Goal: Information Seeking & Learning: Learn about a topic

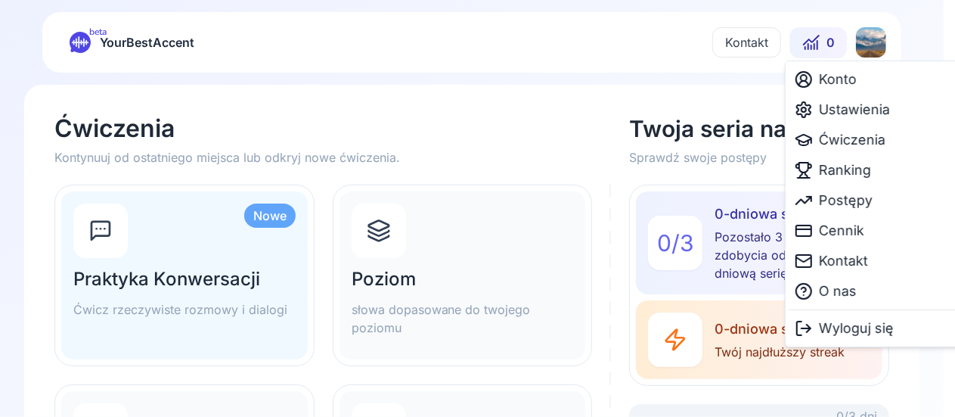
click at [876, 42] on html "beta YourBestAccent Kontakt 0 Ćwiczenia Kontynuuj od ostatniego miejsca lub odk…" at bounding box center [477, 208] width 955 height 417
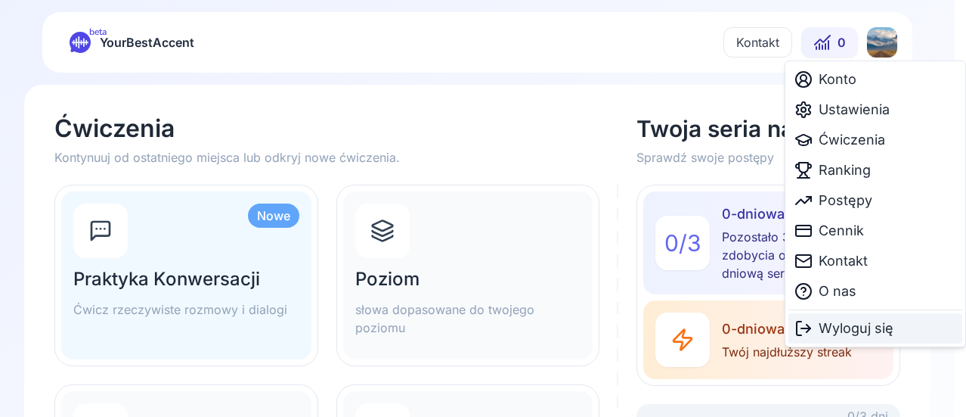
click at [831, 330] on span "Wyloguj się" at bounding box center [856, 328] width 75 height 21
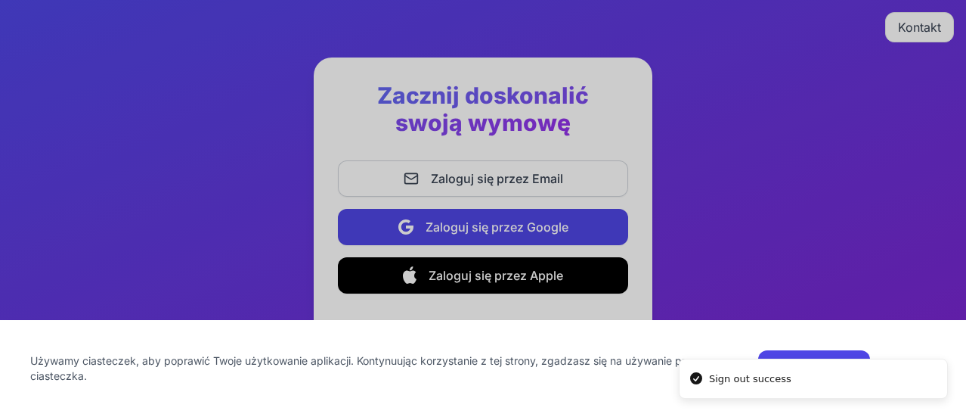
click at [825, 355] on button "Akceptuj" at bounding box center [814, 368] width 112 height 36
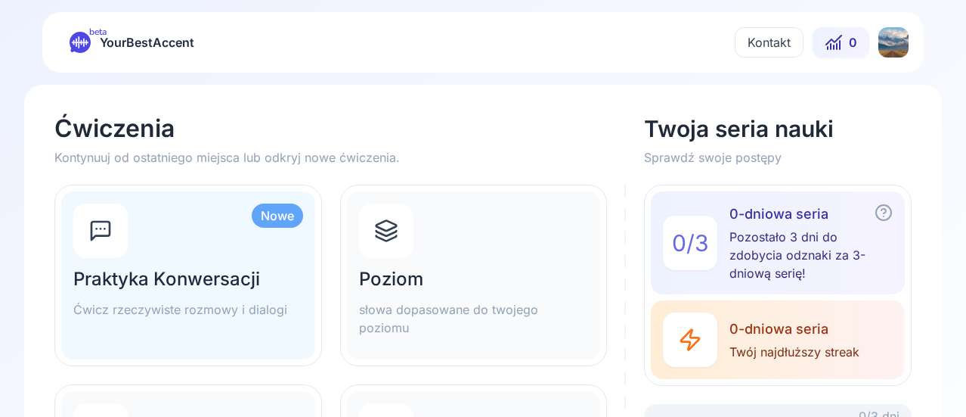
click at [885, 50] on html "beta YourBestAccent Kontakt 0 Ćwiczenia Kontynuuj od ostatniego miejsca lub odk…" at bounding box center [483, 208] width 966 height 417
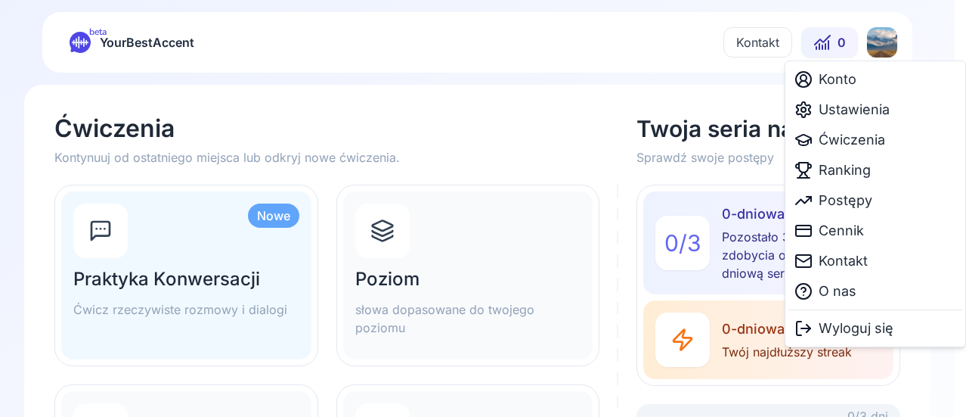
click at [468, 273] on html "beta YourBestAccent Kontakt 0 Ćwiczenia Kontynuuj od ostatniego miejsca lub odk…" at bounding box center [483, 208] width 966 height 417
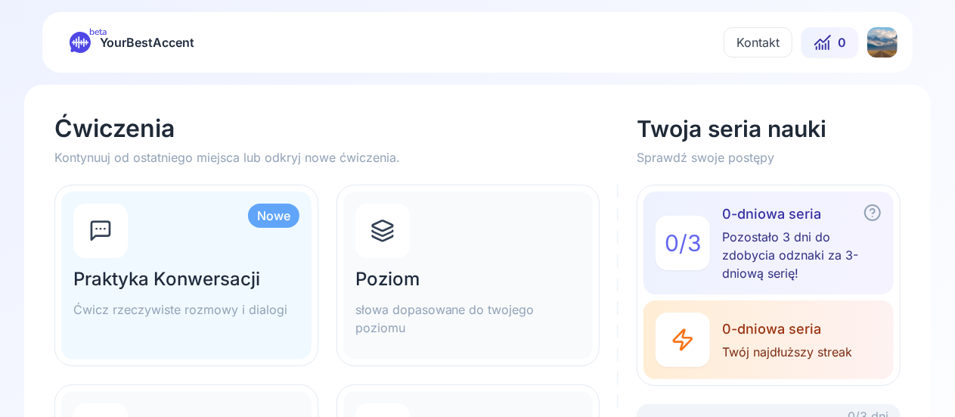
click at [885, 33] on html "beta YourBestAccent Kontakt 0 Ćwiczenia Kontynuuj od ostatniego miejsca lub odk…" at bounding box center [477, 208] width 955 height 417
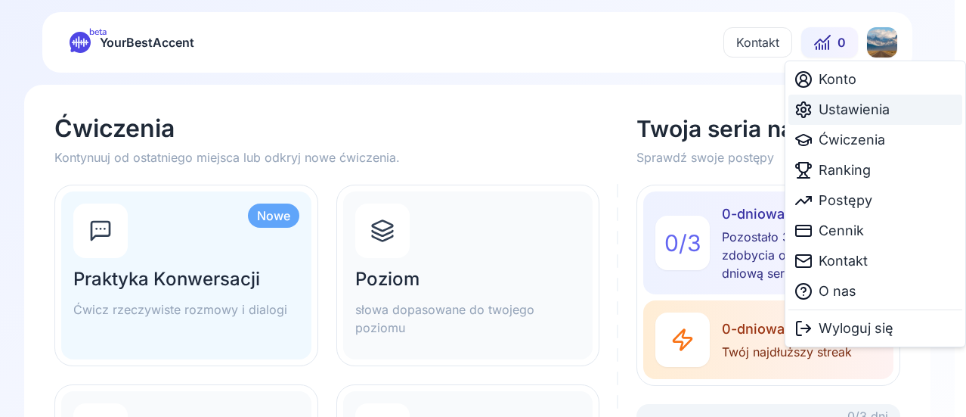
click at [842, 119] on span "Ustawienia" at bounding box center [854, 109] width 71 height 21
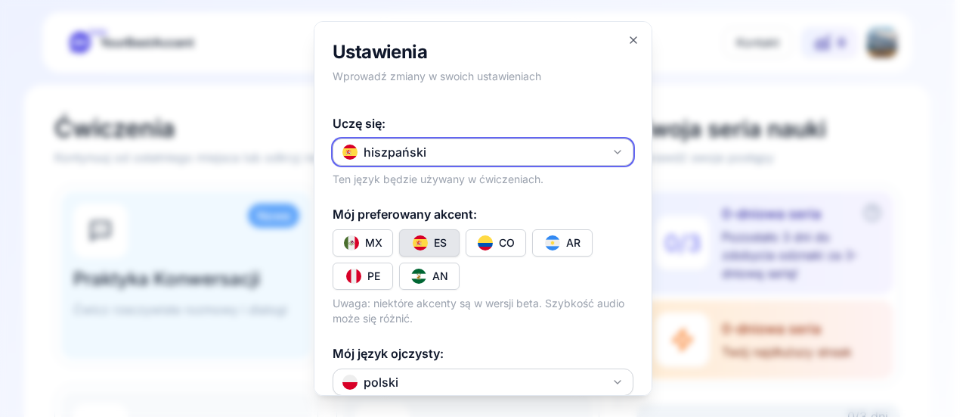
click at [520, 144] on button "hiszpański" at bounding box center [483, 151] width 301 height 27
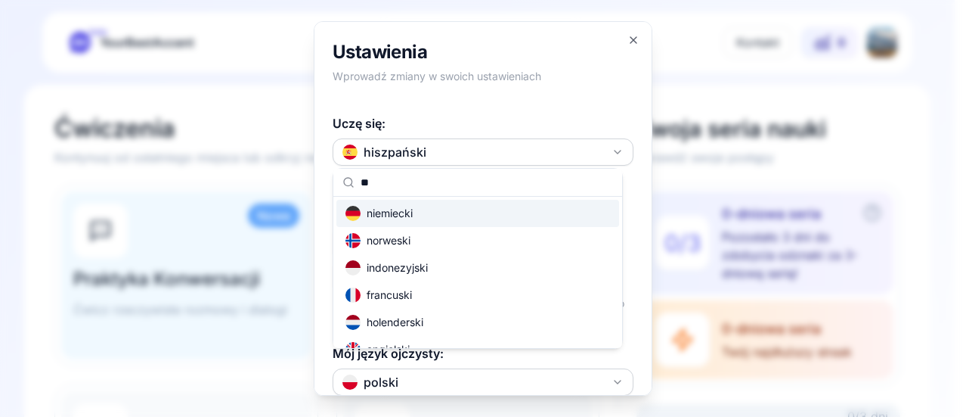
type input "***"
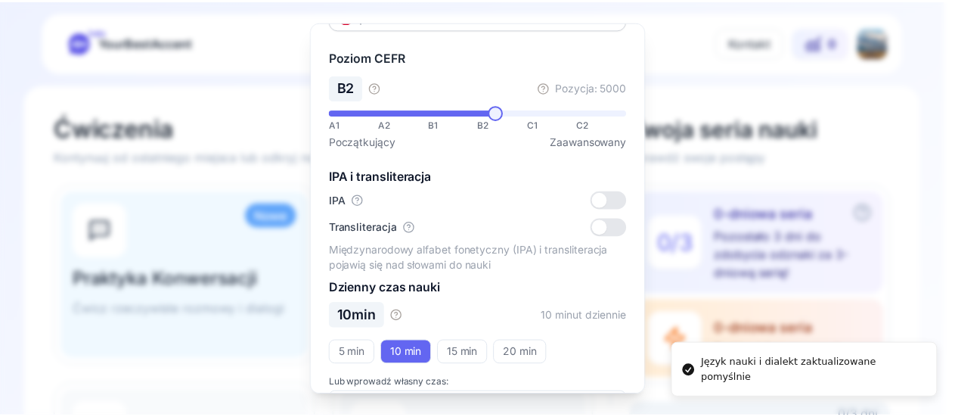
scroll to position [265, 0]
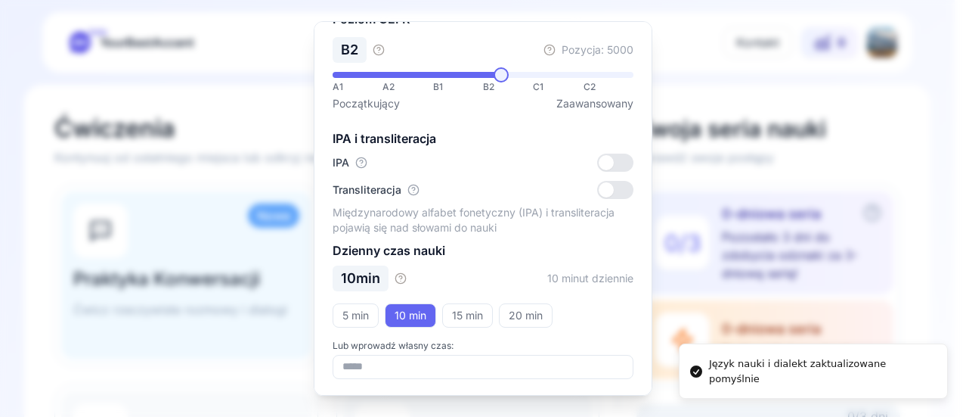
click at [749, 228] on div at bounding box center [483, 208] width 966 height 417
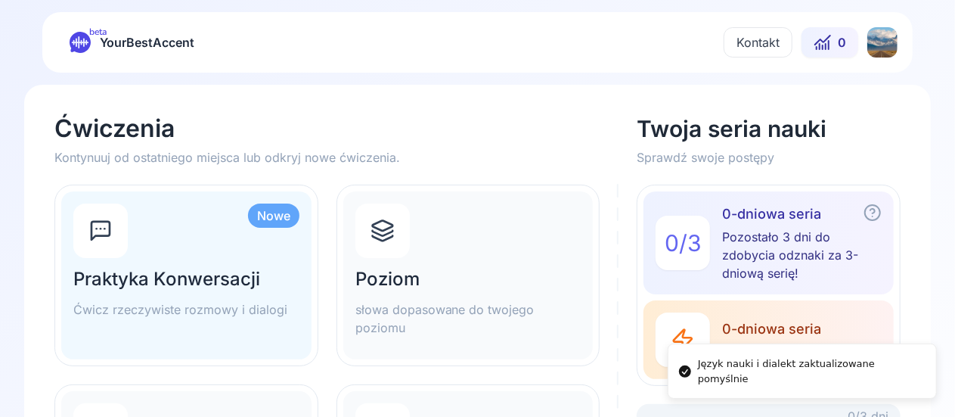
click at [421, 281] on h2 "Poziom" at bounding box center [468, 279] width 226 height 24
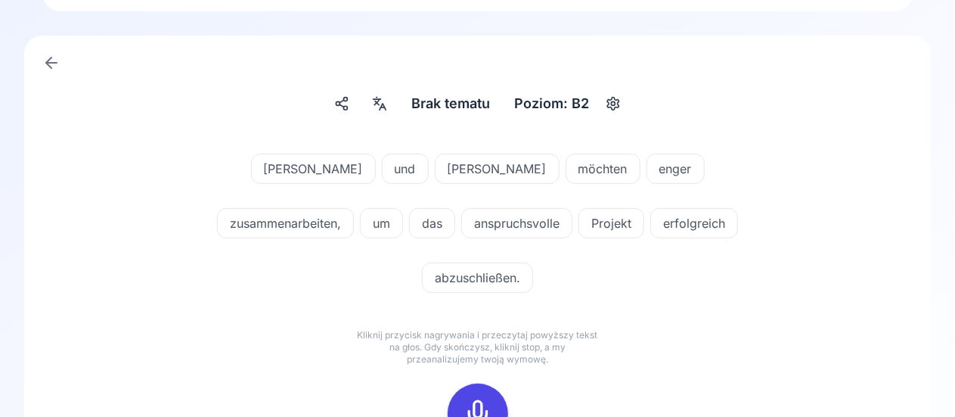
scroll to position [85, 0]
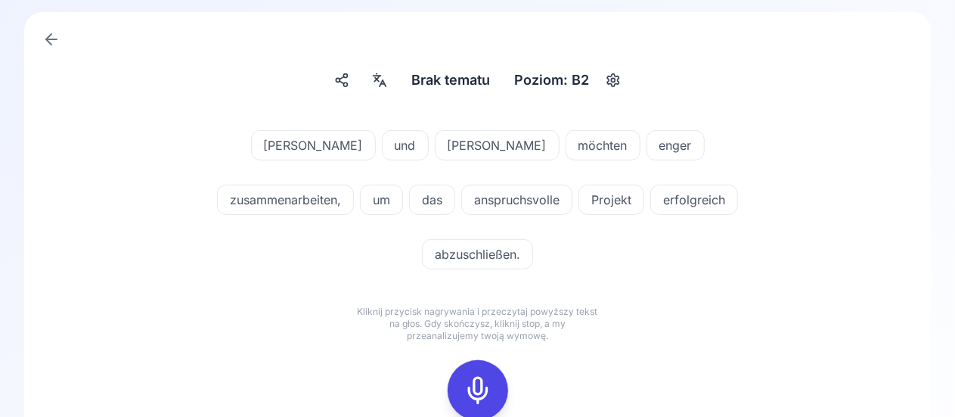
click at [647, 148] on span "enger" at bounding box center [675, 145] width 57 height 18
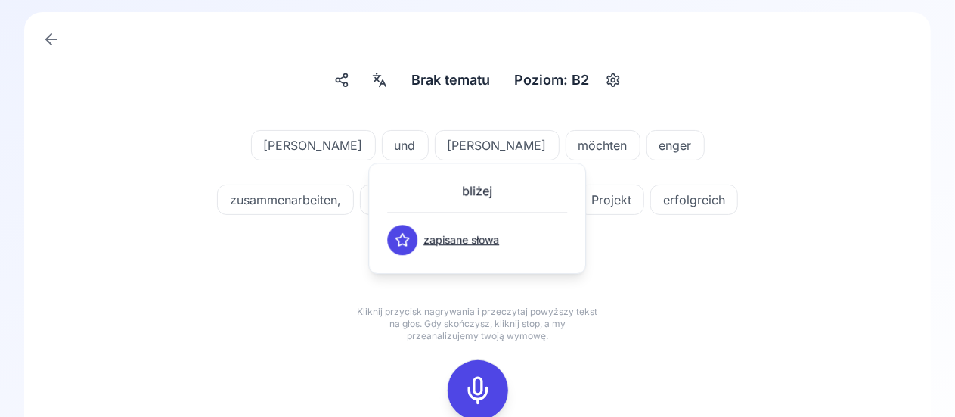
click at [403, 239] on icon at bounding box center [402, 239] width 15 height 15
click at [792, 335] on div "[PERSON_NAME] und [PERSON_NAME] möchten enger zusammenarbeiten, um das anspruch…" at bounding box center [477, 275] width 834 height 327
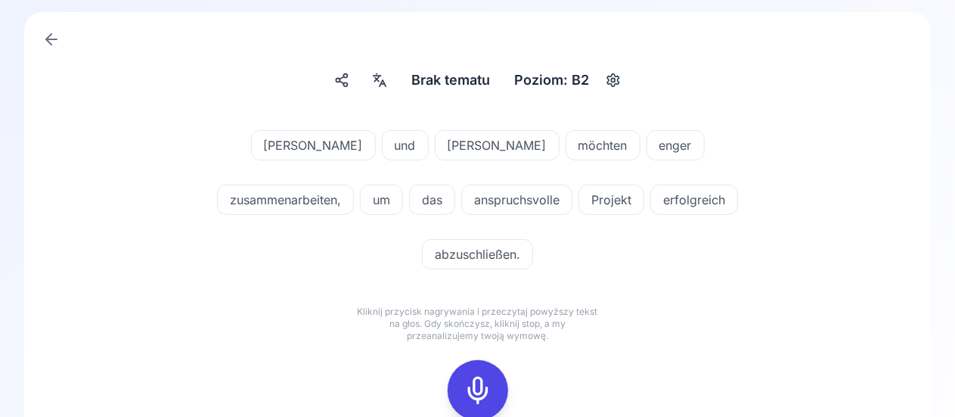
click at [462, 203] on span "anspruchsvolle" at bounding box center [517, 200] width 110 height 18
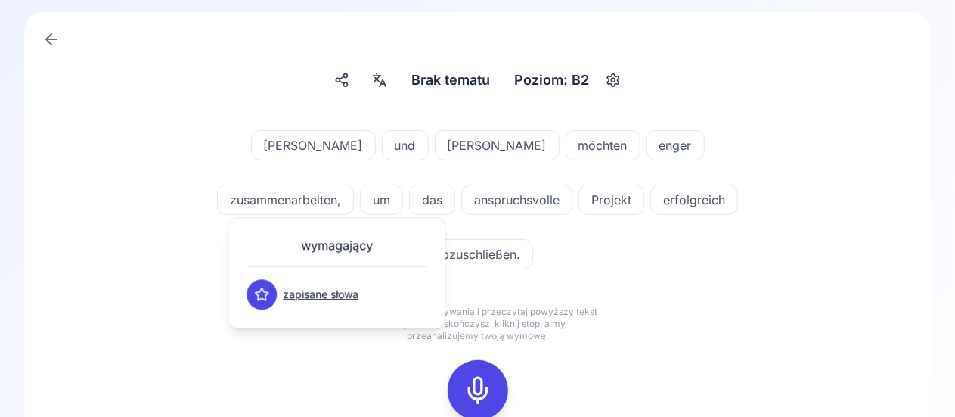
click at [327, 290] on link "zapisane słowa" at bounding box center [321, 294] width 76 height 15
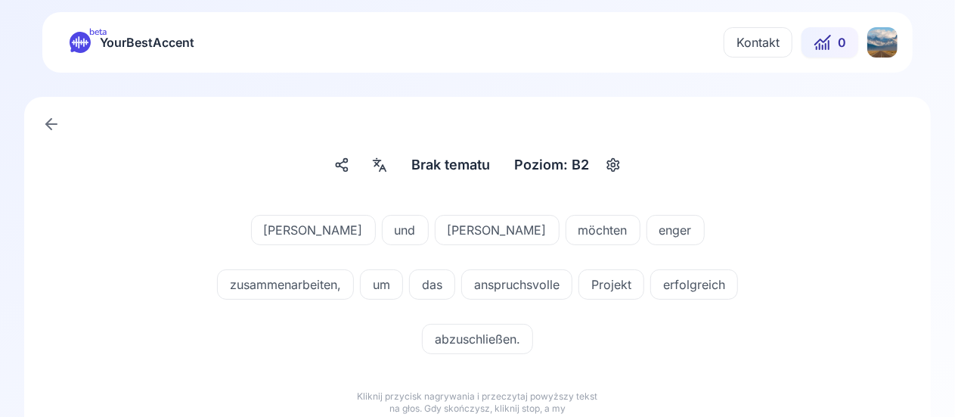
scroll to position [85, 0]
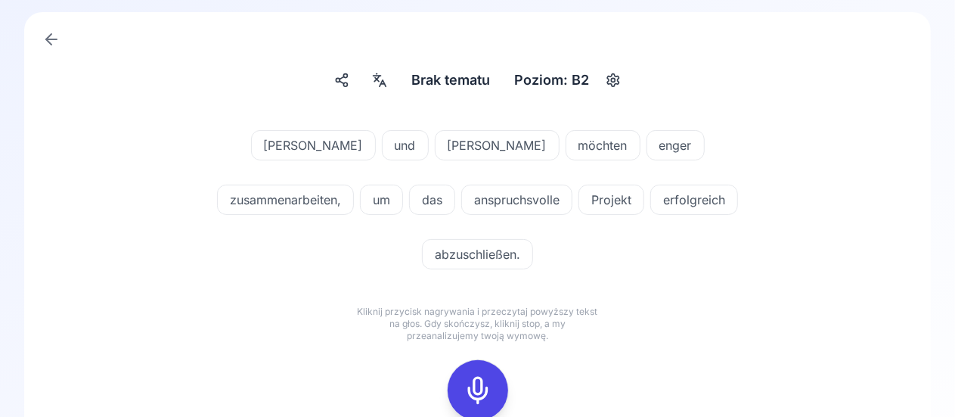
click at [462, 197] on span "anspruchsvolle" at bounding box center [517, 200] width 110 height 18
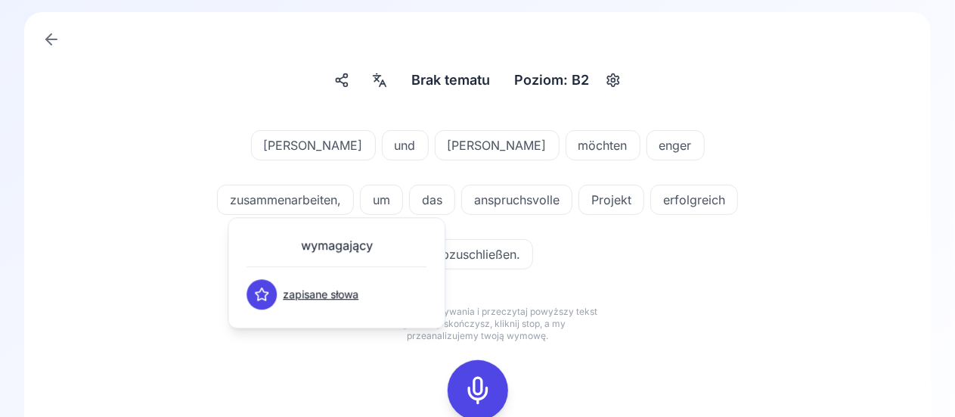
click at [262, 293] on icon at bounding box center [261, 294] width 15 height 15
click at [597, 305] on p "Kliknij przycisk nagrywania i przeczytaj powyższy tekst na głos. Gdy skończysz,…" at bounding box center [478, 323] width 242 height 36
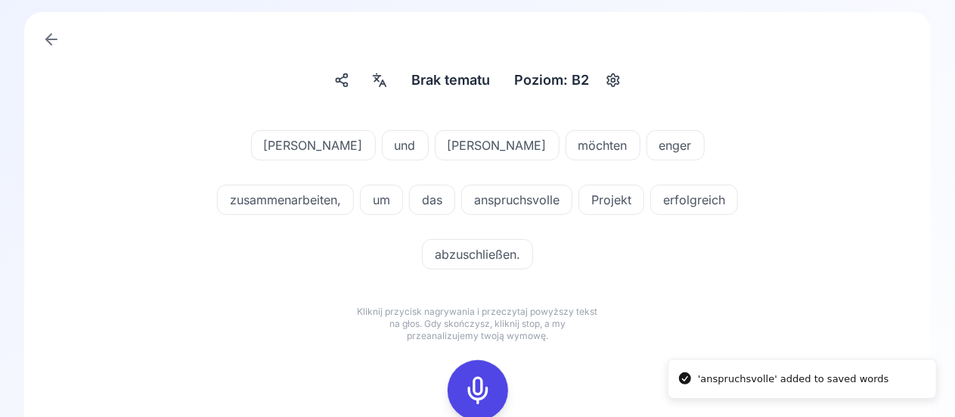
click at [651, 197] on span "erfolgreich" at bounding box center [694, 200] width 86 height 18
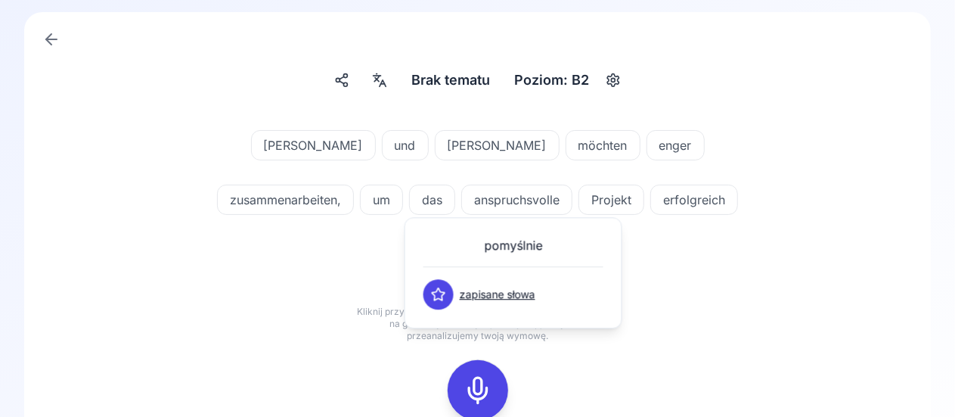
click at [442, 287] on icon at bounding box center [438, 294] width 15 height 15
click at [693, 292] on div "[PERSON_NAME] und [PERSON_NAME] möchten enger zusammenarbeiten, um das anspruch…" at bounding box center [477, 275] width 834 height 327
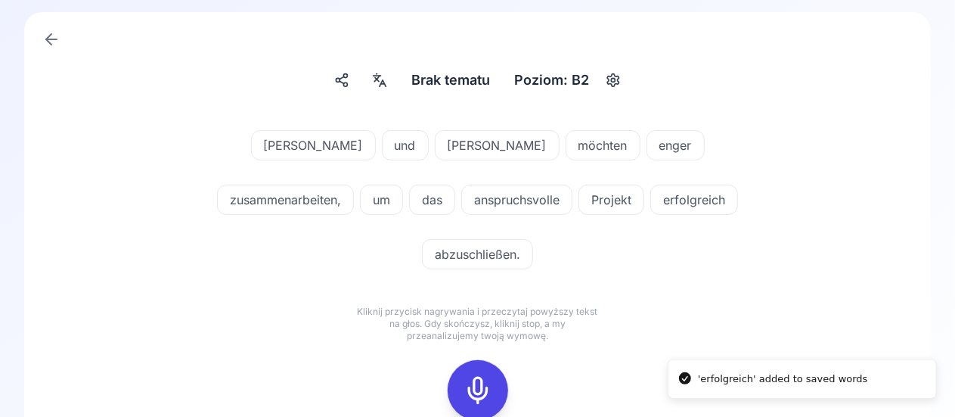
click at [478, 360] on div at bounding box center [478, 390] width 36 height 60
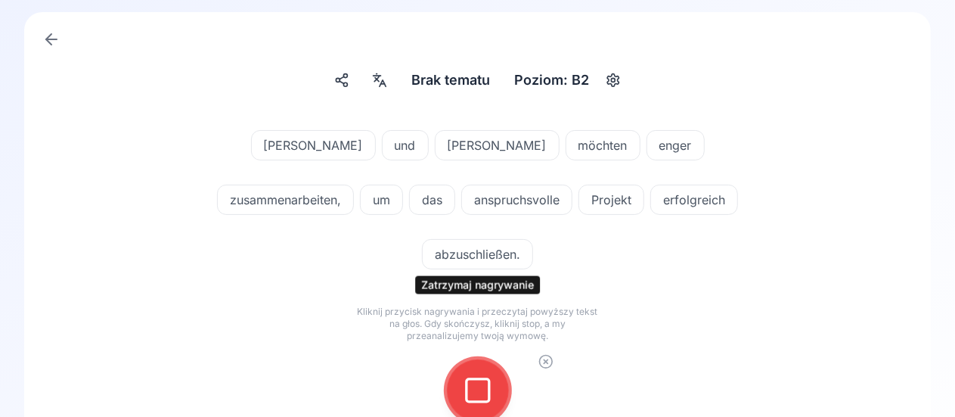
click at [483, 360] on div at bounding box center [478, 390] width 36 height 60
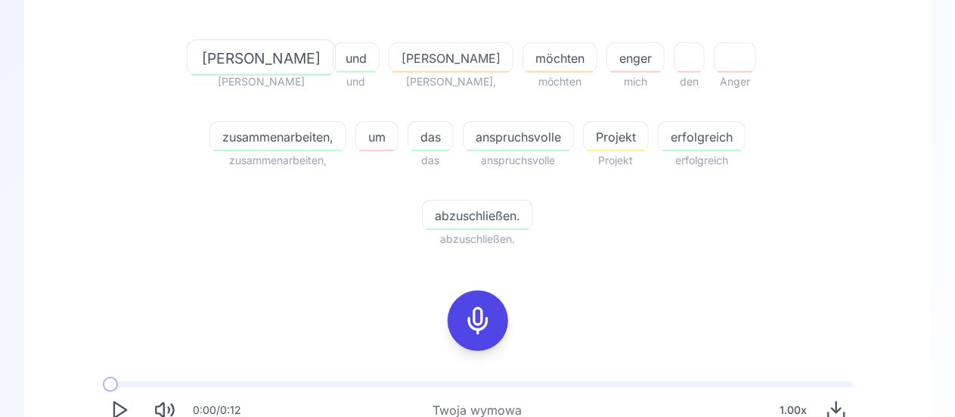
scroll to position [345, 0]
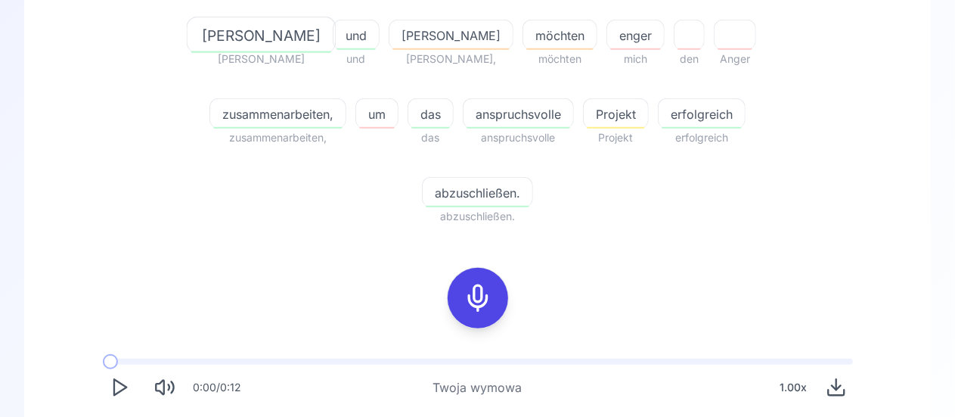
click at [610, 48] on div "button" at bounding box center [635, 49] width 51 height 2
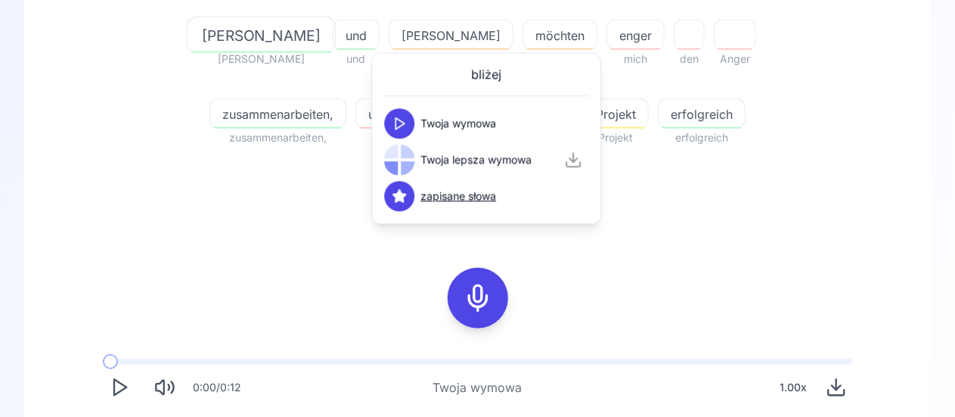
click at [405, 124] on icon at bounding box center [399, 123] width 15 height 15
click at [397, 119] on polygon at bounding box center [399, 123] width 9 height 11
click at [403, 194] on icon at bounding box center [399, 196] width 13 height 12
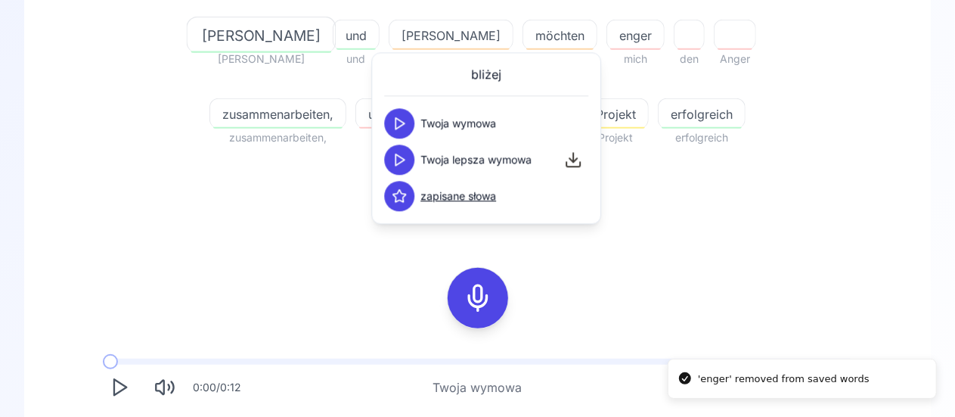
click at [403, 198] on icon at bounding box center [399, 195] width 15 height 15
click at [392, 195] on icon at bounding box center [399, 195] width 15 height 15
click at [404, 165] on icon at bounding box center [399, 159] width 15 height 15
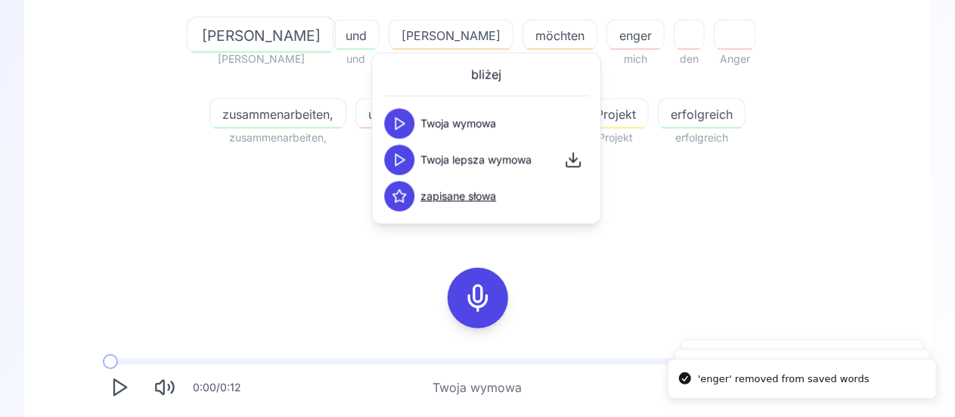
click at [117, 380] on polygon "Play" at bounding box center [120, 388] width 12 height 16
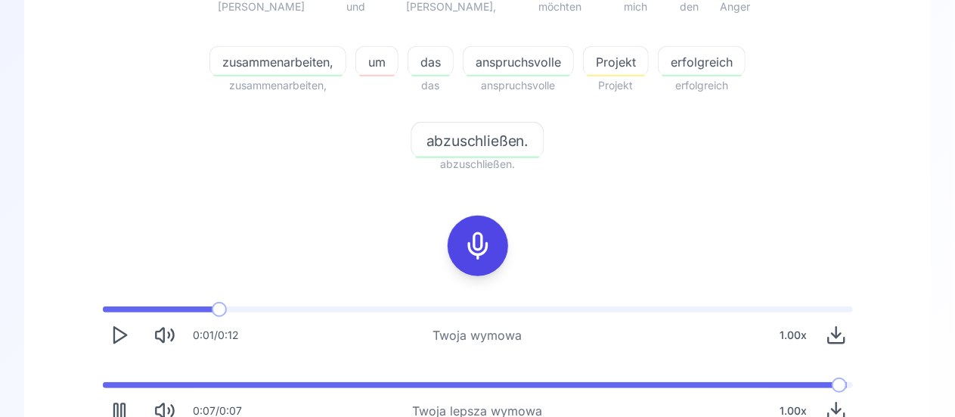
scroll to position [449, 0]
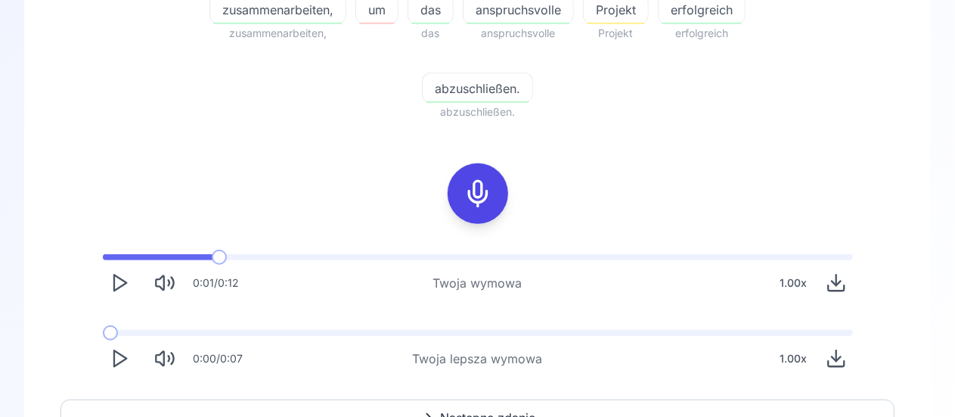
click at [476, 408] on span "Następne zdanie" at bounding box center [488, 417] width 95 height 18
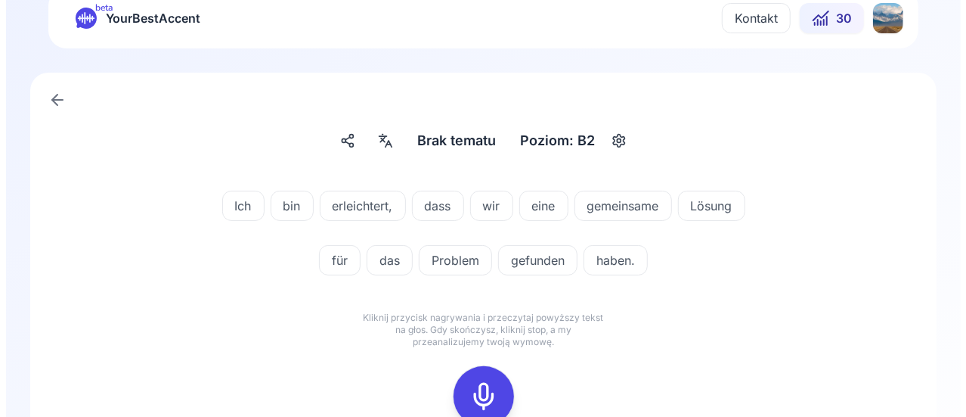
scroll to position [9, 0]
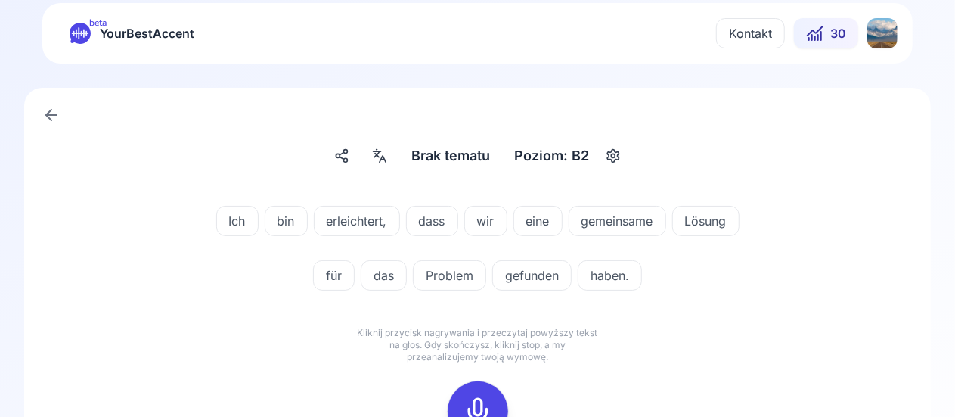
click at [363, 220] on span "erleichtert," at bounding box center [357, 221] width 85 height 18
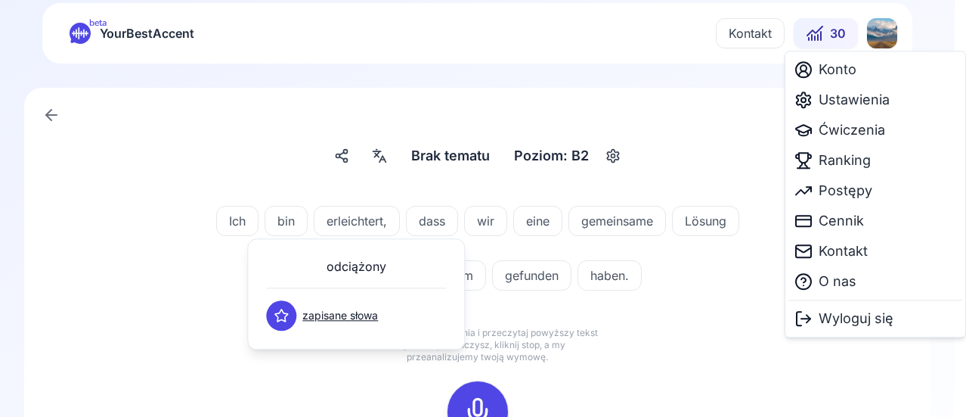
click at [879, 31] on html "beta YourBestAccent Kontakt 30 Brak tematu Brak tematu Poziom: B2 Ich bin erlei…" at bounding box center [483, 199] width 966 height 417
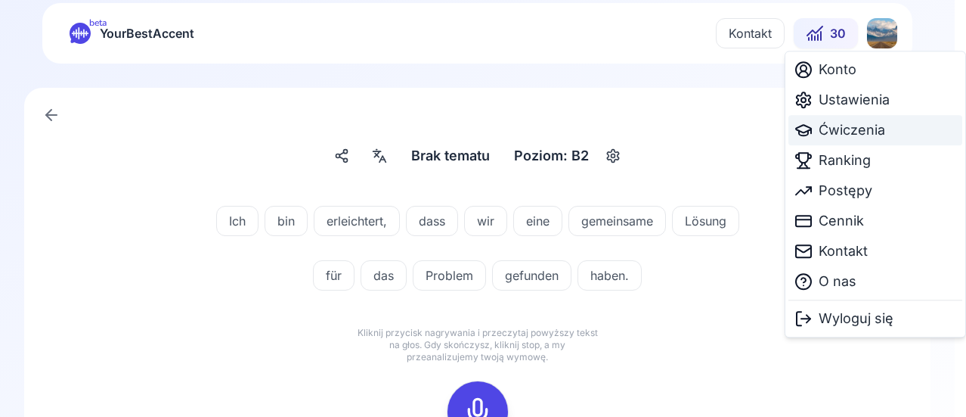
click at [838, 124] on span "Ćwiczenia" at bounding box center [852, 129] width 67 height 21
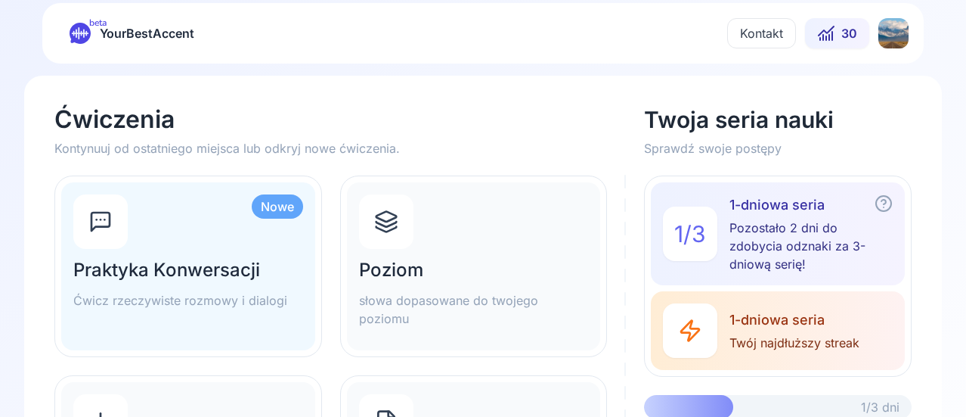
click at [875, 31] on html "beta YourBestAccent Kontakt 30 Ćwiczenia Kontynuuj od ostatniego miejsca lub od…" at bounding box center [483, 199] width 966 height 417
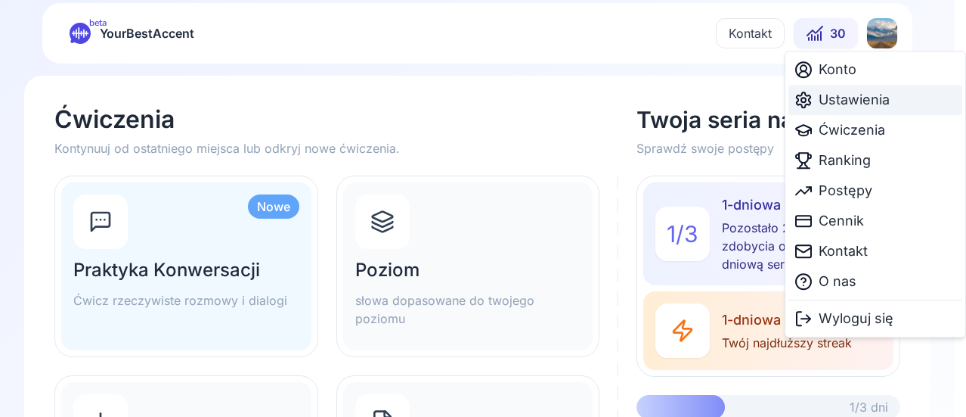
click at [845, 98] on span "Ustawienia" at bounding box center [854, 99] width 71 height 21
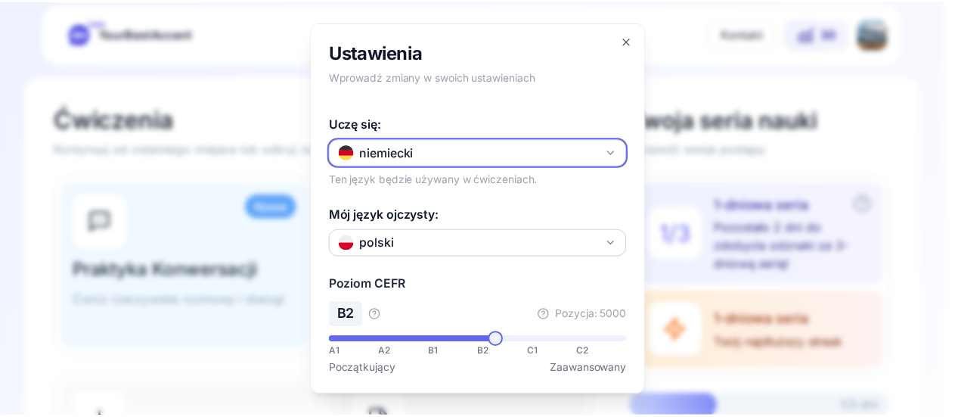
scroll to position [265, 0]
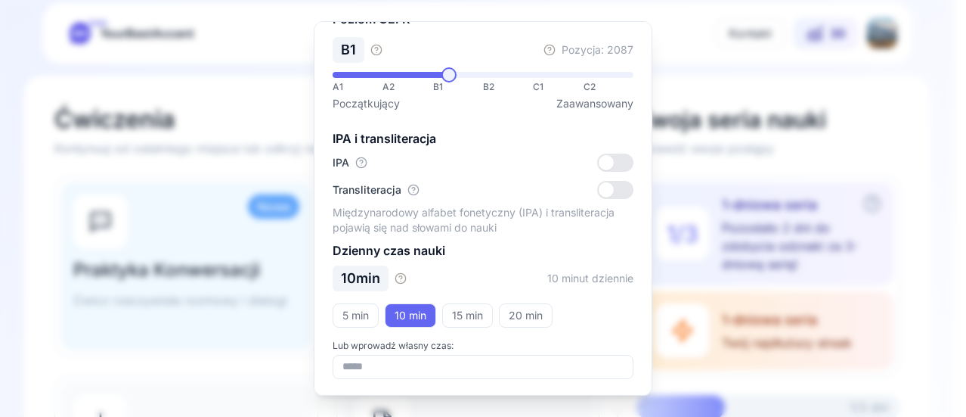
click at [442, 79] on span at bounding box center [449, 74] width 15 height 15
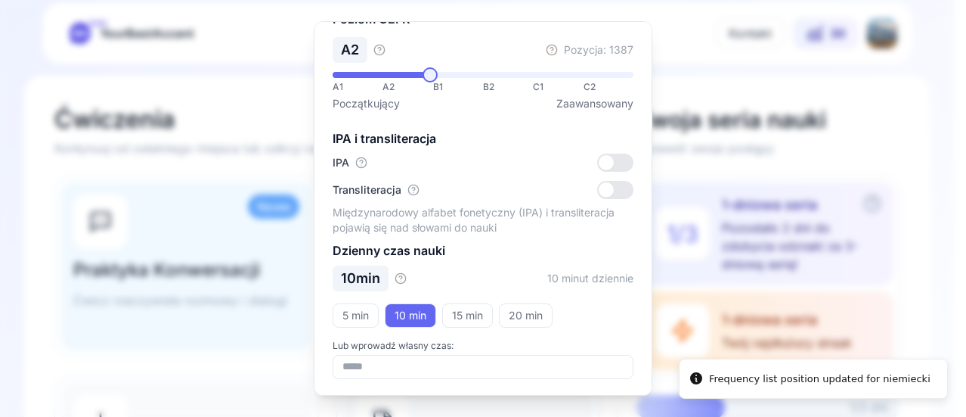
click at [423, 82] on span at bounding box center [430, 74] width 15 height 15
click at [429, 76] on span at bounding box center [435, 74] width 15 height 15
click at [800, 164] on div at bounding box center [483, 208] width 966 height 417
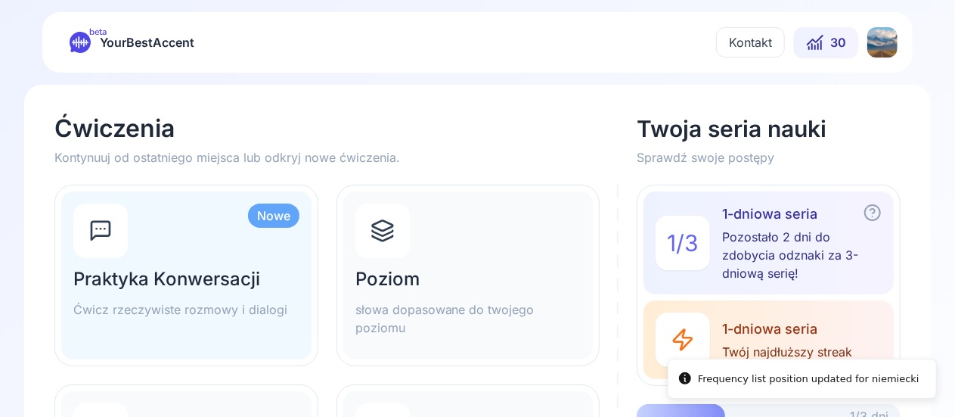
click at [468, 240] on div "Poziom słowa dopasowane do twojego poziomu" at bounding box center [468, 275] width 250 height 168
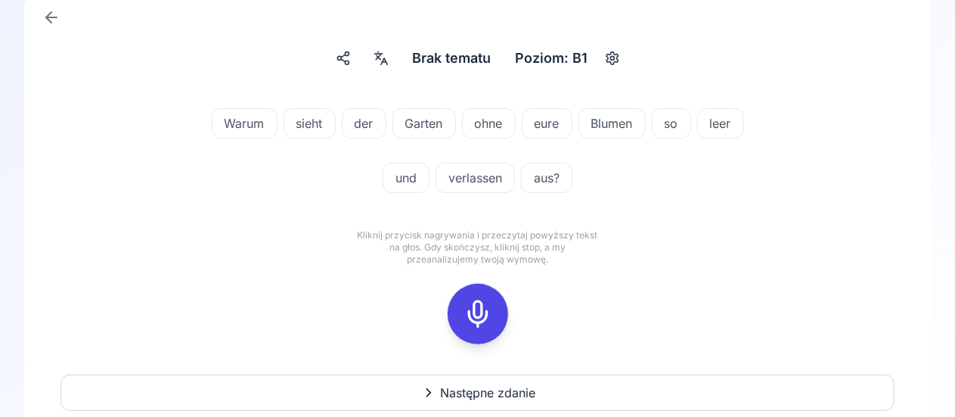
scroll to position [151, 0]
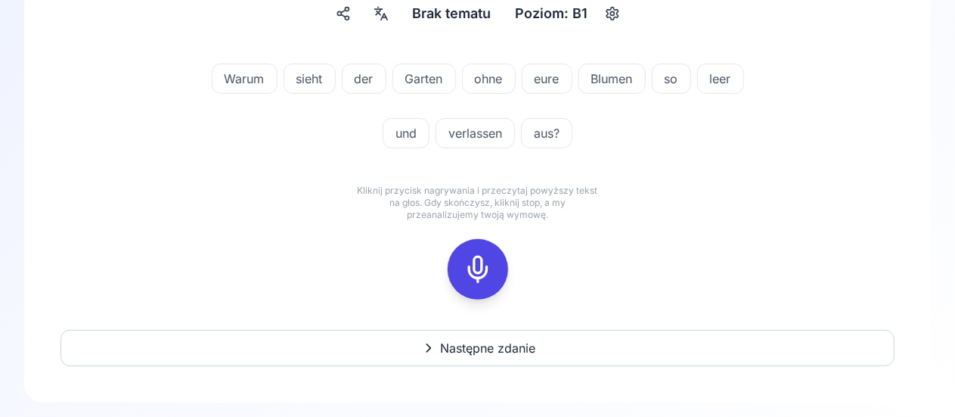
click at [556, 82] on span "eure" at bounding box center [546, 79] width 49 height 18
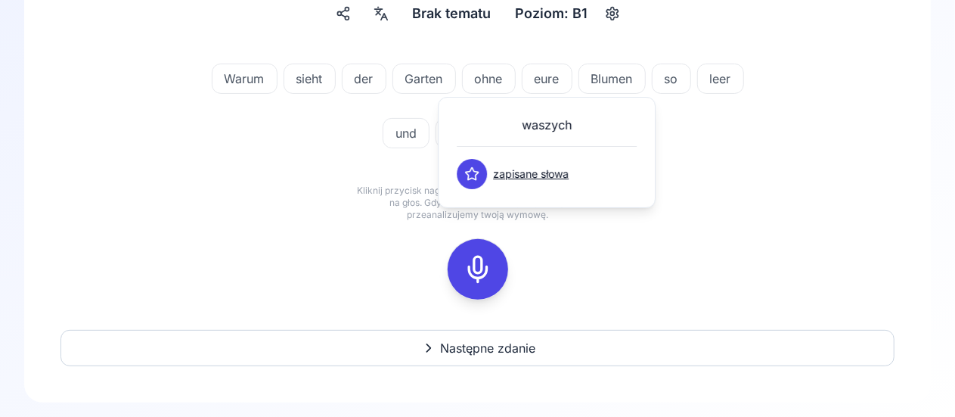
click at [790, 183] on div "Warum sieht der Garten ohne eure Blumen so leer und verlassen aus? Kliknij przy…" at bounding box center [477, 181] width 834 height 272
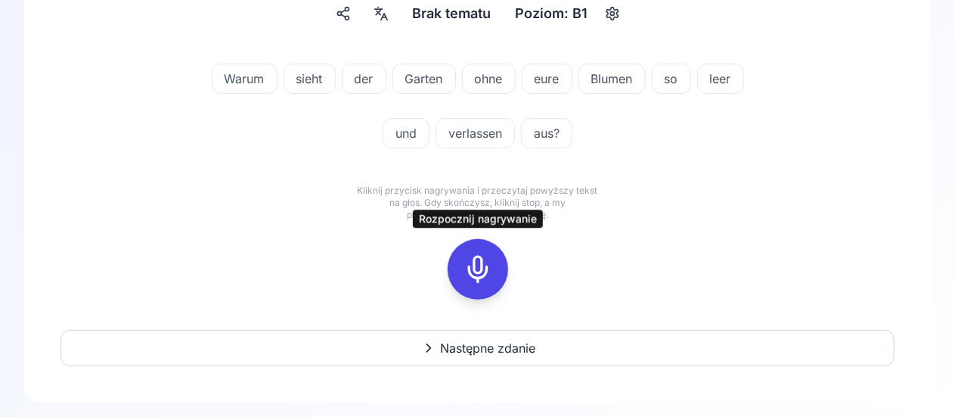
click at [483, 265] on icon at bounding box center [478, 269] width 30 height 30
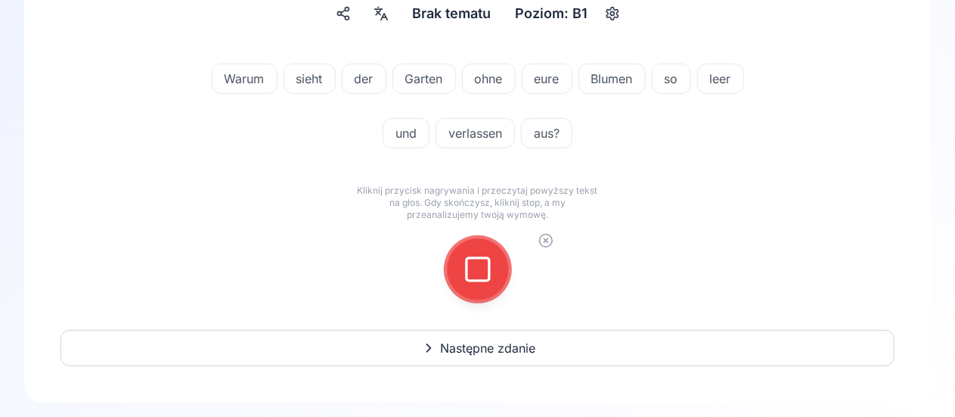
click at [483, 265] on icon at bounding box center [478, 269] width 30 height 30
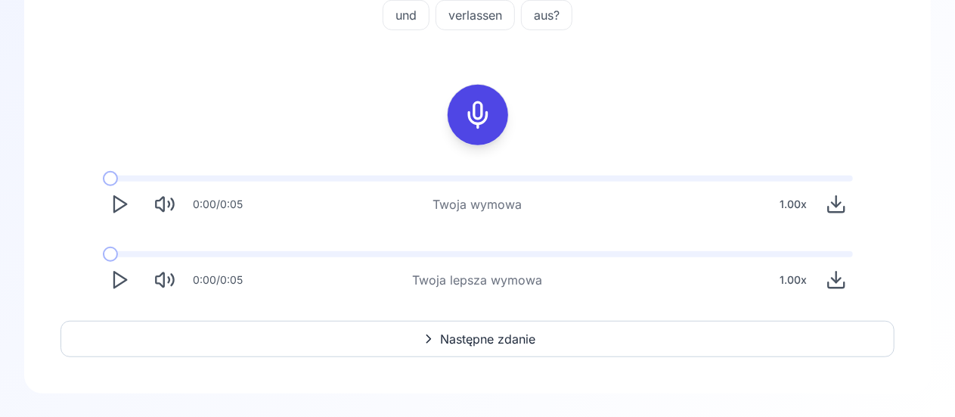
scroll to position [269, 0]
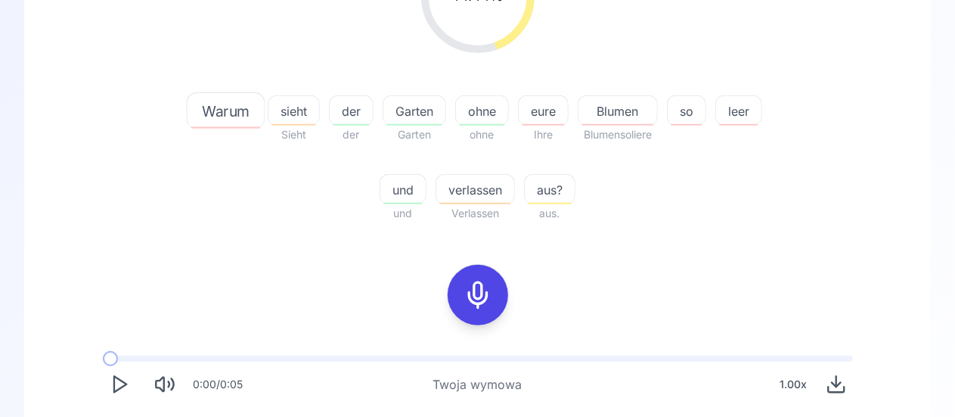
click at [229, 104] on span "Warum" at bounding box center [226, 111] width 77 height 22
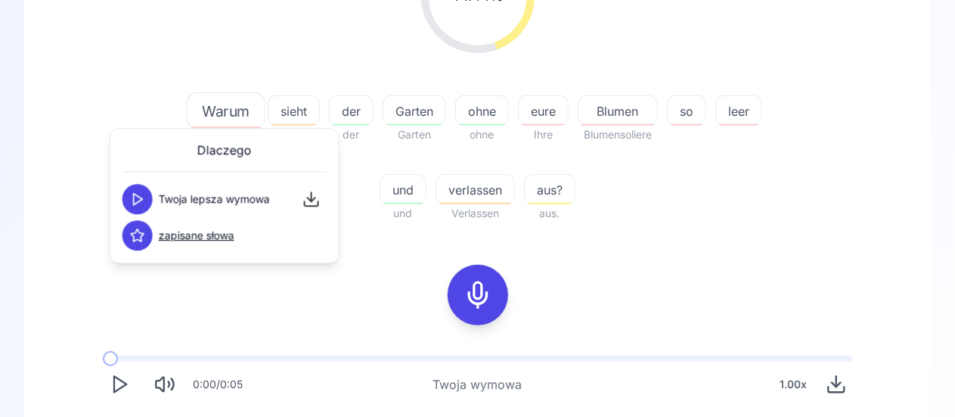
click at [140, 194] on icon at bounding box center [137, 198] width 15 height 15
click at [167, 298] on div "44.44 % 44.44 % Warum sieht Sieht der der Garten Garten ohne ohne eure Ihre Blu…" at bounding box center [477, 207] width 834 height 561
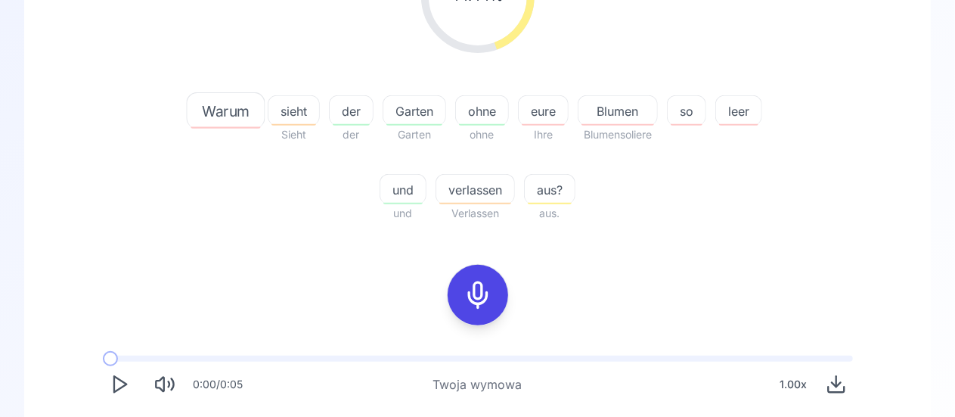
click at [118, 386] on icon "Play" at bounding box center [119, 384] width 21 height 21
click at [118, 386] on rect "Pause" at bounding box center [116, 384] width 4 height 14
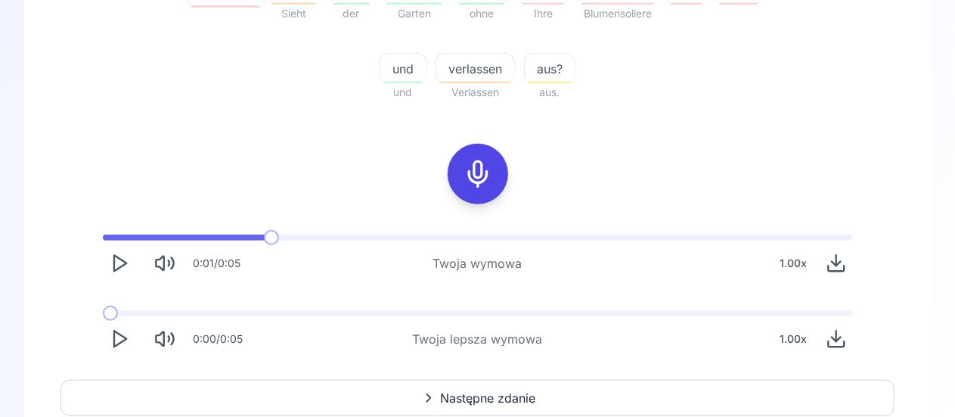
scroll to position [449, 0]
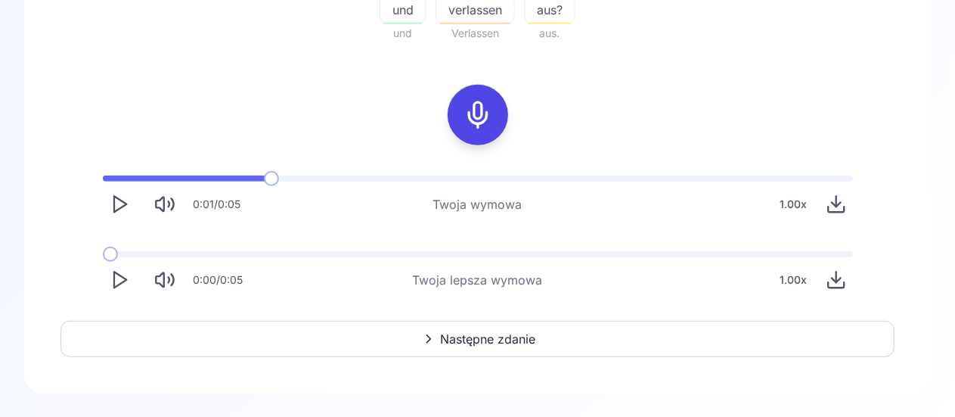
click at [119, 287] on icon "Play" at bounding box center [119, 279] width 21 height 21
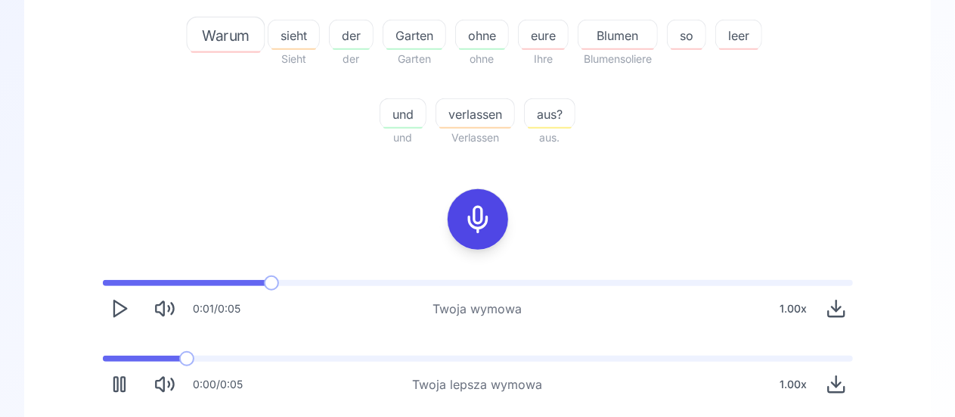
scroll to position [298, 0]
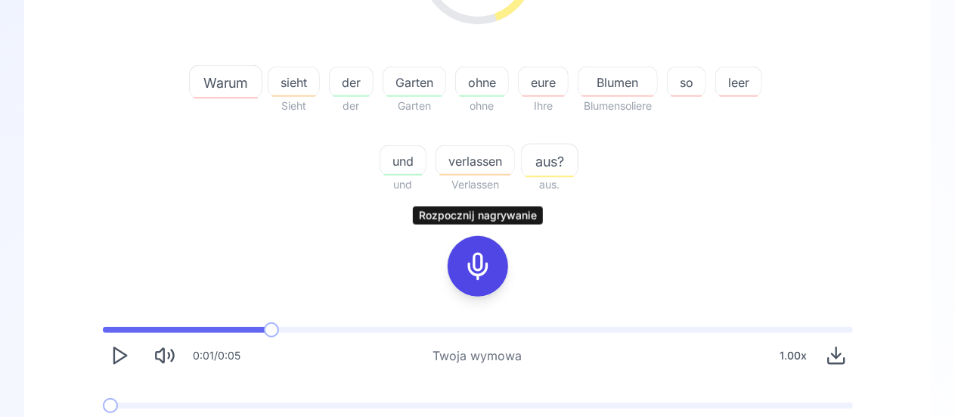
click at [476, 259] on icon at bounding box center [478, 266] width 30 height 30
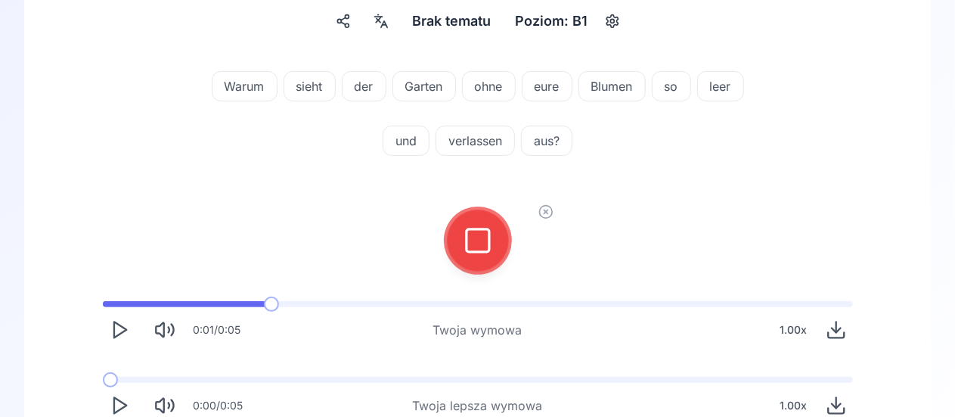
scroll to position [42, 0]
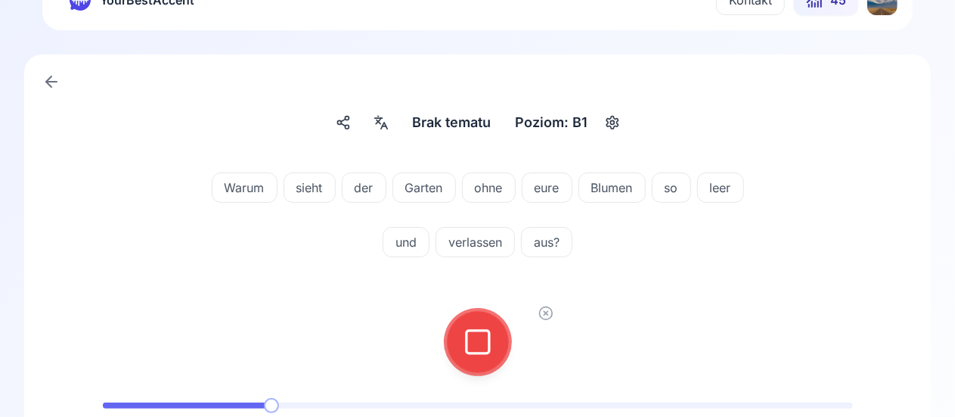
click at [488, 349] on rect at bounding box center [478, 341] width 23 height 23
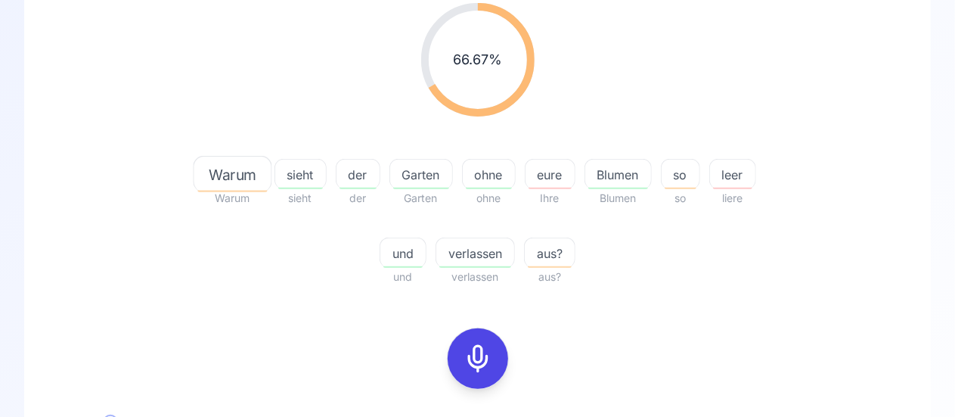
scroll to position [281, 0]
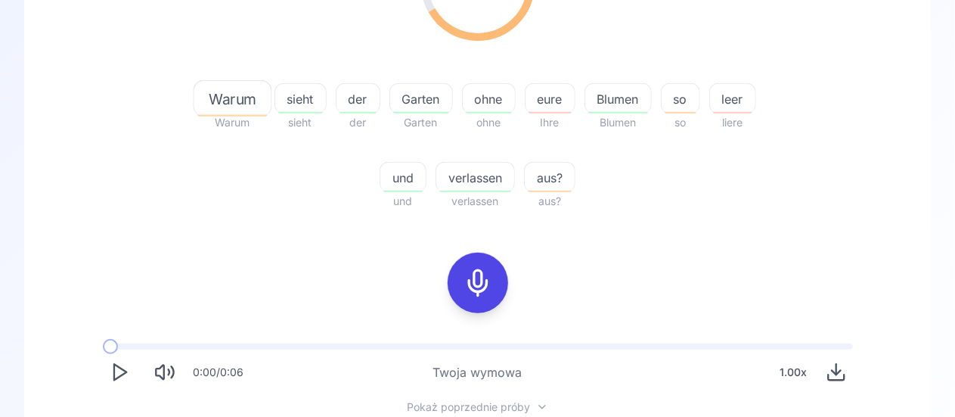
click at [111, 386] on button "Play" at bounding box center [119, 371] width 33 height 33
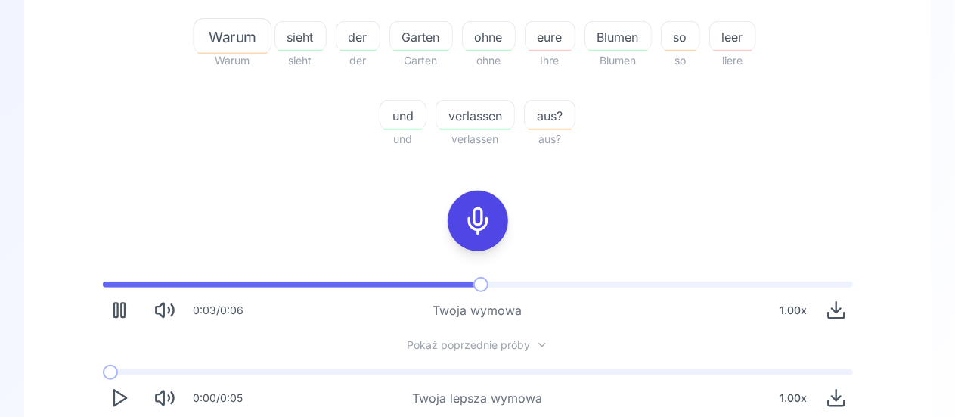
scroll to position [357, 0]
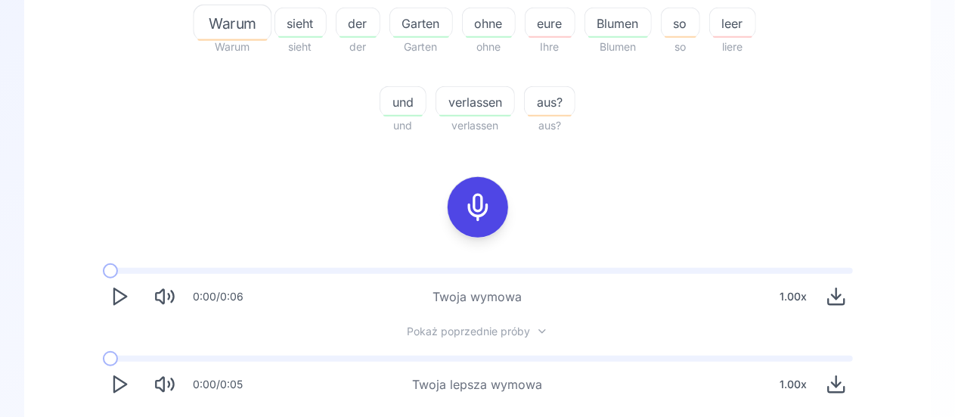
click at [736, 30] on span "leer" at bounding box center [732, 23] width 45 height 18
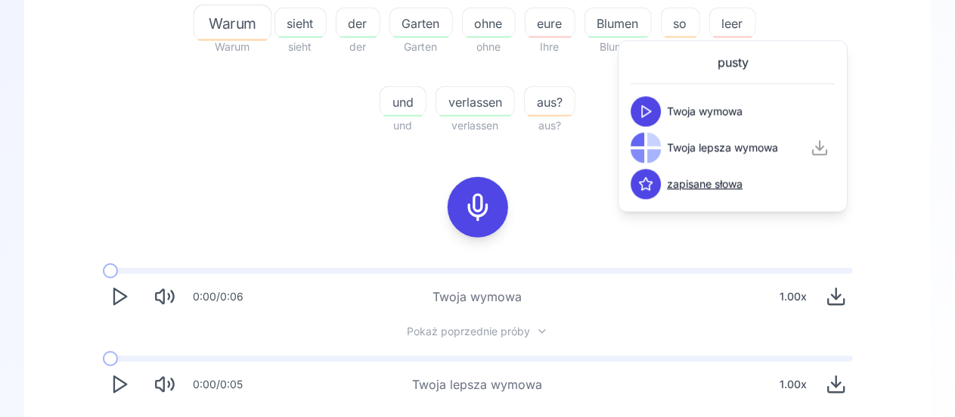
click at [648, 118] on icon at bounding box center [645, 111] width 15 height 15
click at [642, 155] on button at bounding box center [646, 147] width 30 height 30
click at [687, 23] on span "so" at bounding box center [681, 23] width 38 height 18
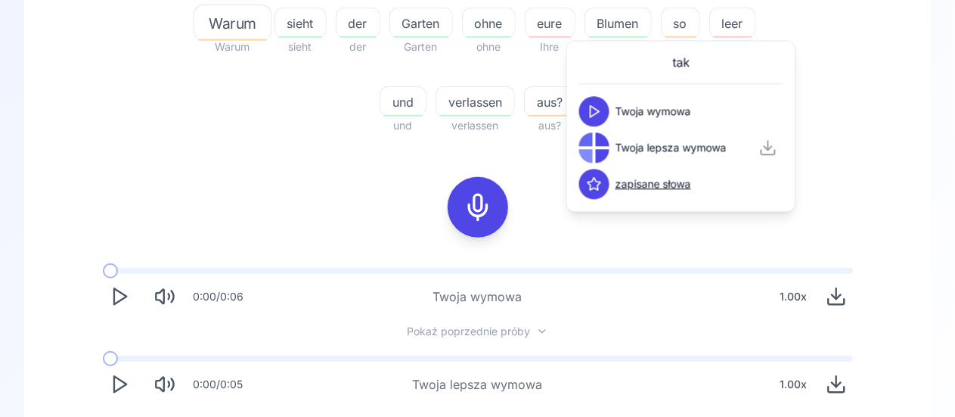
click at [594, 118] on icon at bounding box center [594, 111] width 15 height 15
click at [594, 147] on icon at bounding box center [594, 147] width 15 height 15
click at [340, 178] on div "66.67 % 66.67 % Warum Warum sieht sieht der der Garten Garten ohne ohne eure Ih…" at bounding box center [477, 126] width 834 height 573
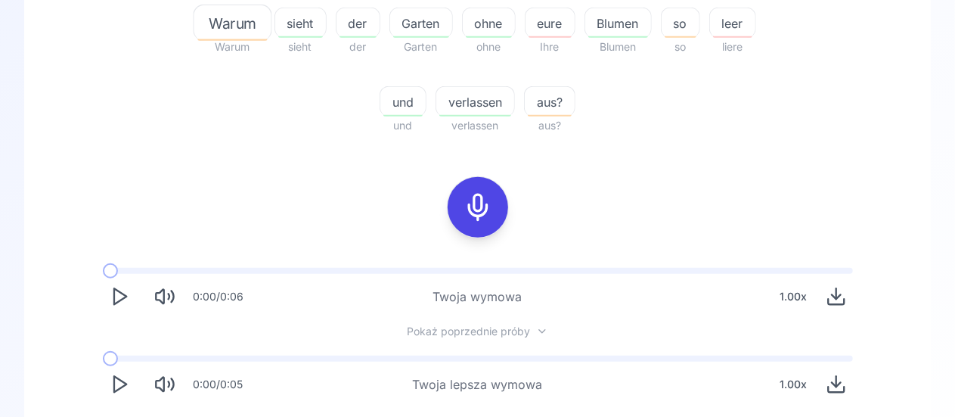
click at [557, 29] on span "eure" at bounding box center [550, 23] width 49 height 18
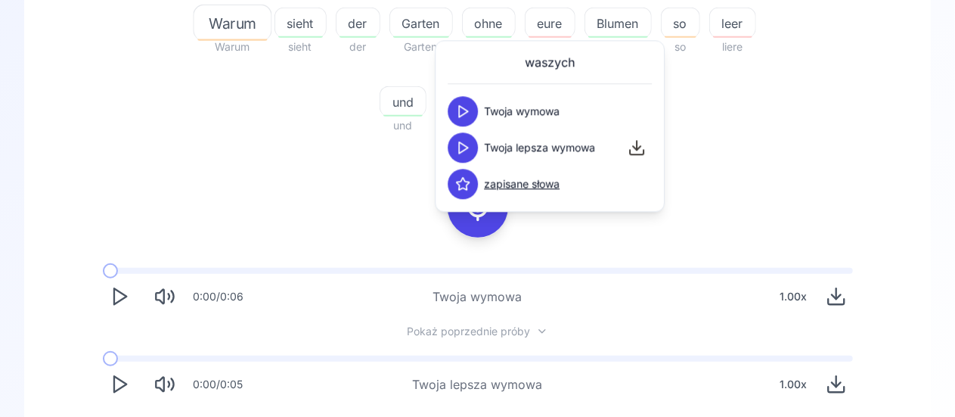
click at [460, 145] on icon at bounding box center [462, 147] width 15 height 15
click at [471, 116] on button at bounding box center [463, 111] width 30 height 30
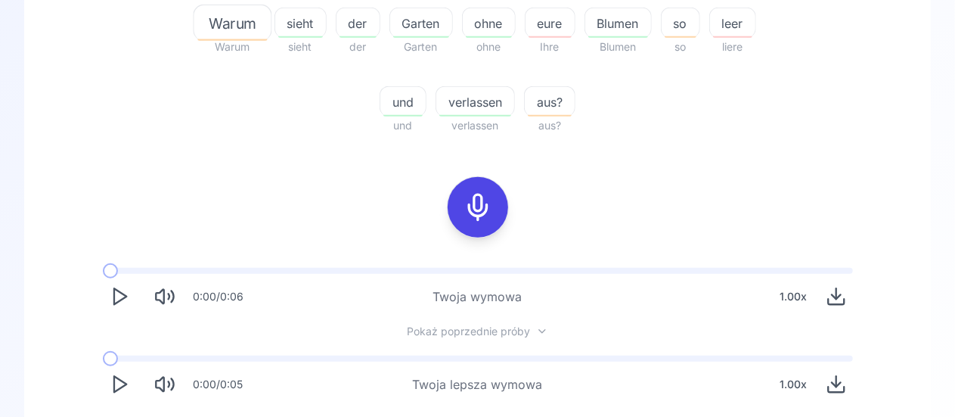
click at [488, 210] on rect at bounding box center [478, 207] width 23 height 23
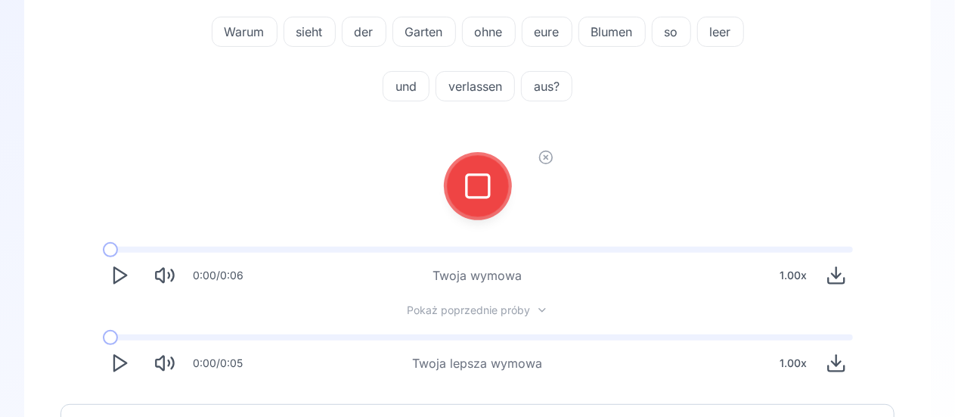
scroll to position [130, 0]
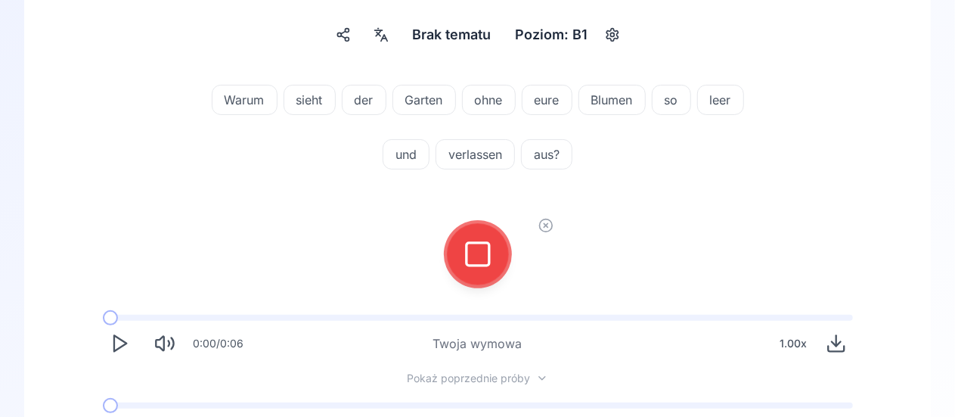
click at [485, 250] on icon at bounding box center [478, 254] width 30 height 30
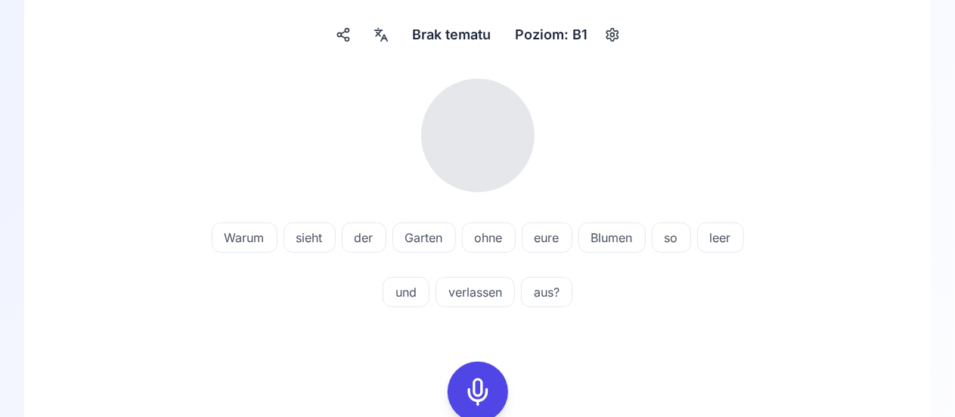
scroll to position [357, 0]
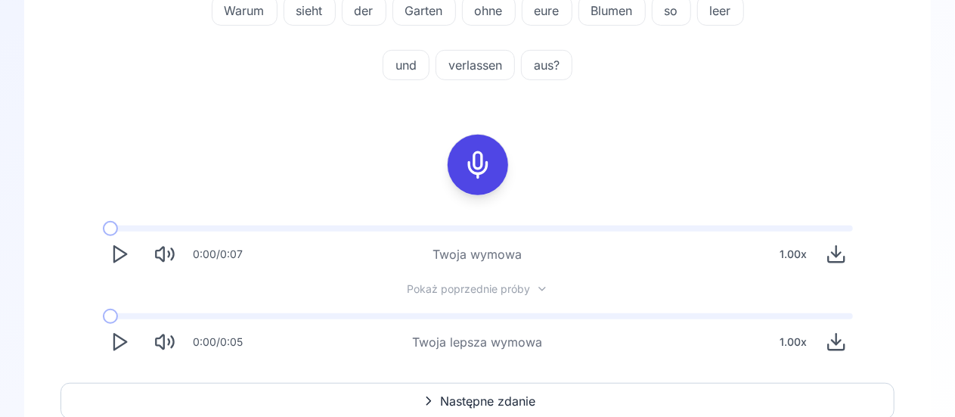
click at [127, 249] on icon "Play" at bounding box center [119, 253] width 21 height 21
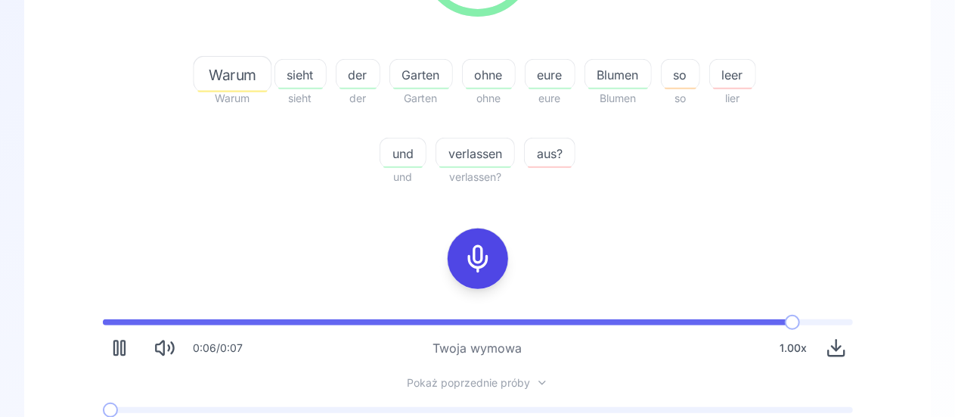
scroll to position [371, 0]
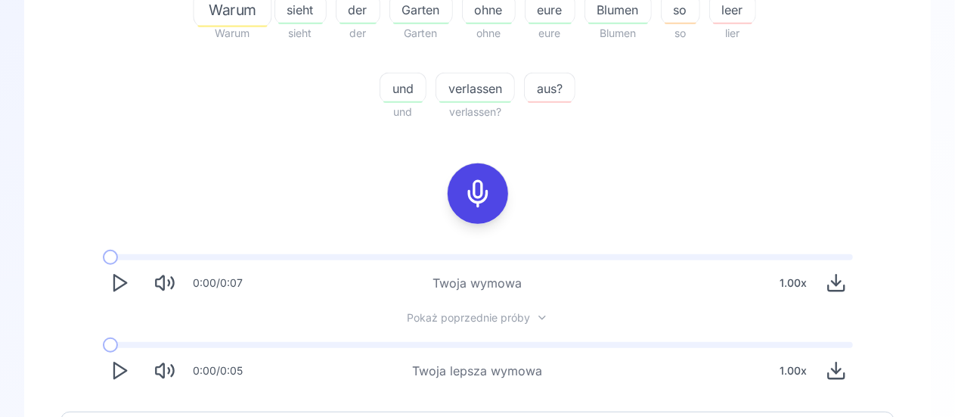
click at [119, 360] on icon "Play" at bounding box center [119, 370] width 21 height 21
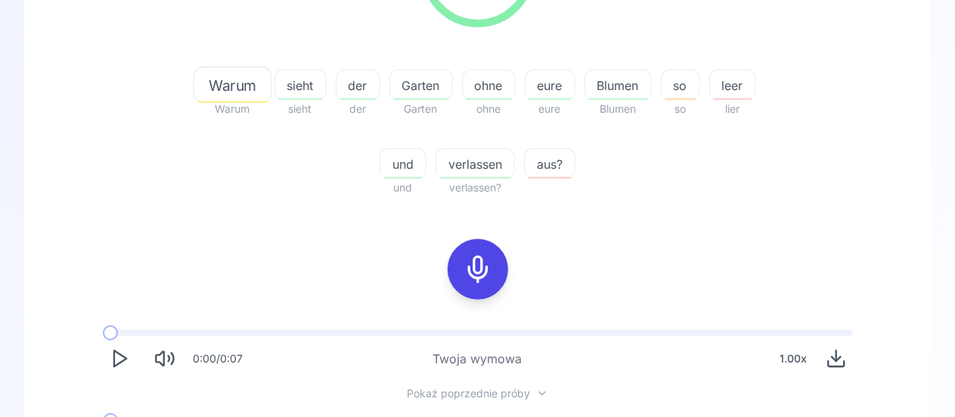
click at [493, 253] on div at bounding box center [478, 269] width 36 height 60
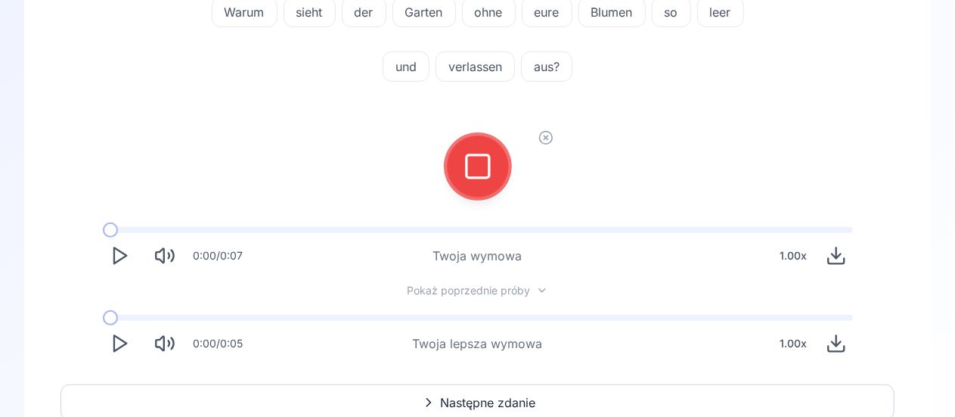
scroll to position [130, 0]
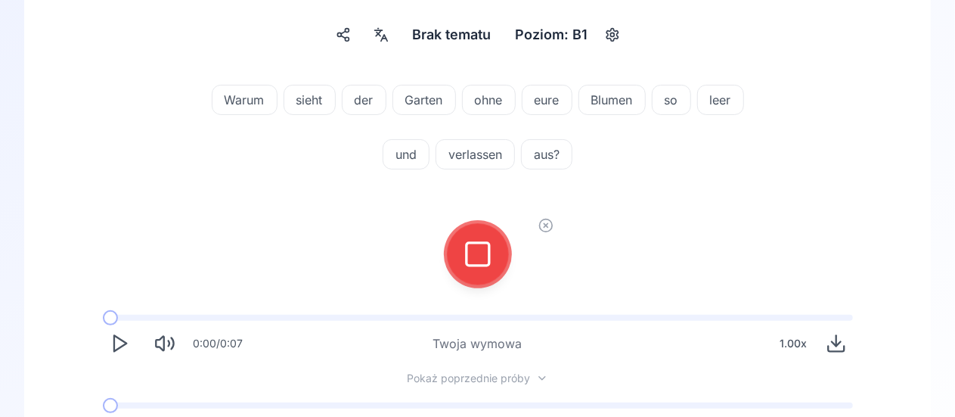
click at [548, 226] on icon at bounding box center [545, 225] width 15 height 15
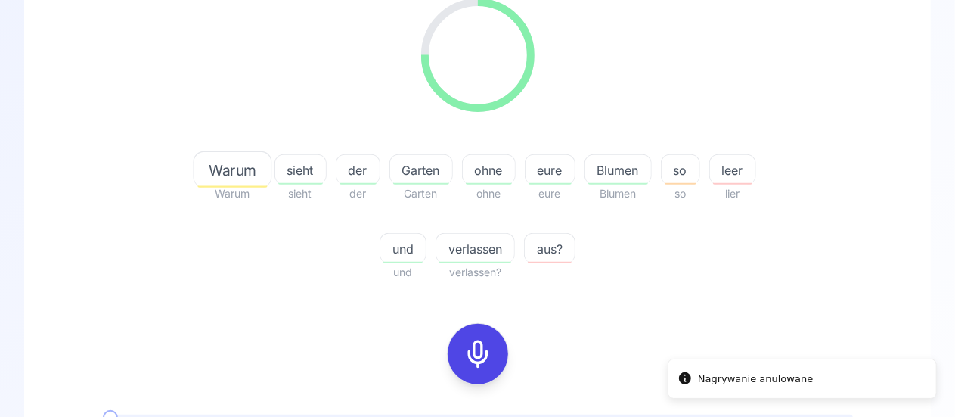
scroll to position [281, 0]
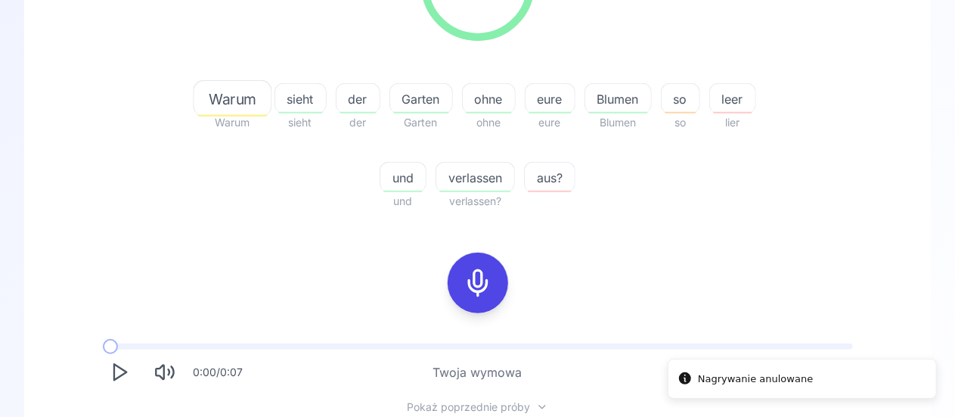
click at [470, 271] on rect at bounding box center [478, 282] width 23 height 23
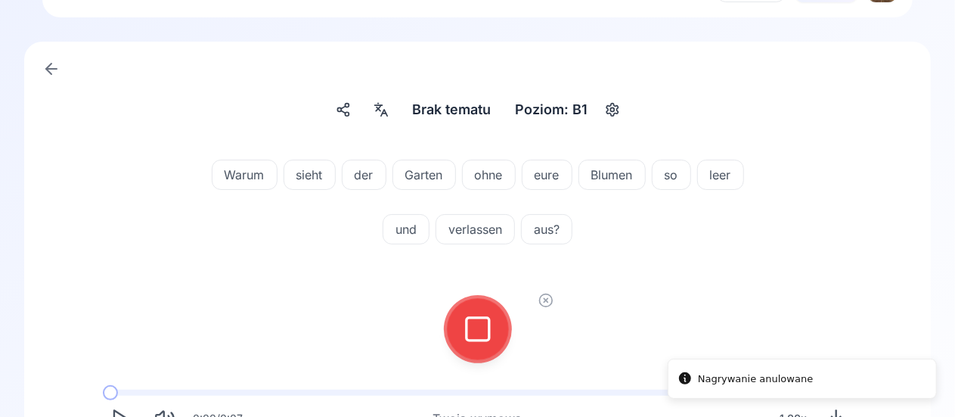
scroll to position [54, 0]
click at [484, 326] on icon at bounding box center [478, 330] width 30 height 30
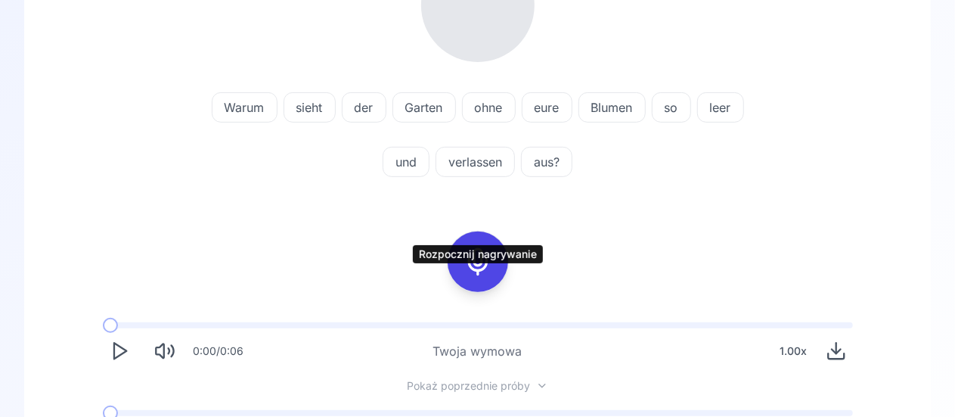
scroll to position [357, 0]
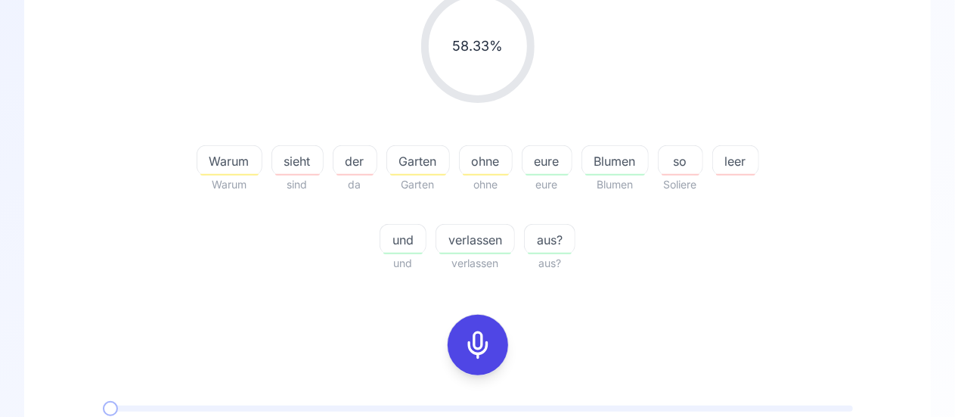
click at [124, 259] on div "58.33 % 58.33 % Warum Warum sieht sind der da Garten Garten ohne ohne eure eure…" at bounding box center [477, 130] width 834 height 307
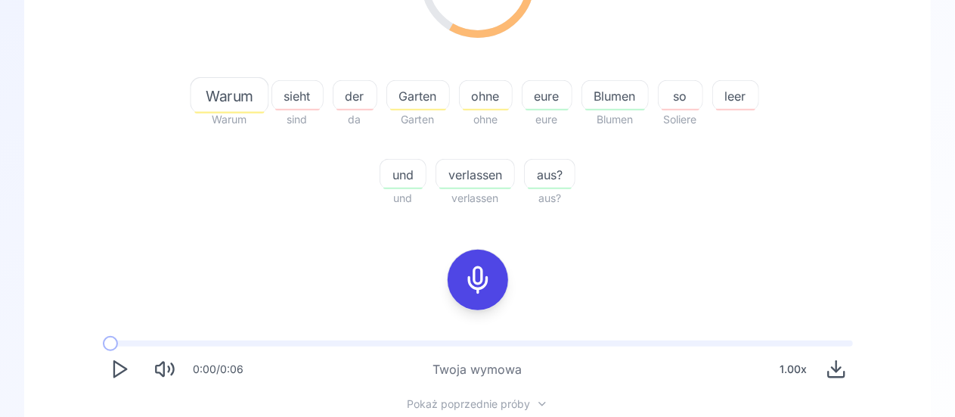
scroll to position [371, 0]
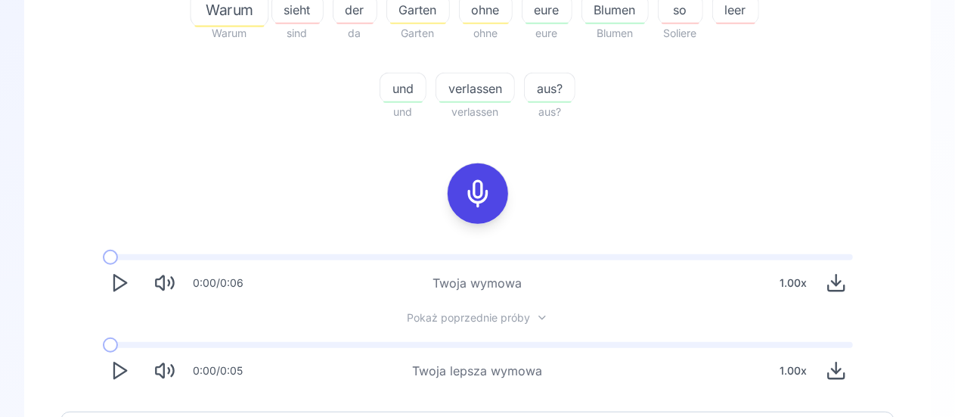
click at [127, 284] on icon "Play" at bounding box center [119, 282] width 21 height 21
click at [112, 370] on icon "Play" at bounding box center [119, 370] width 21 height 21
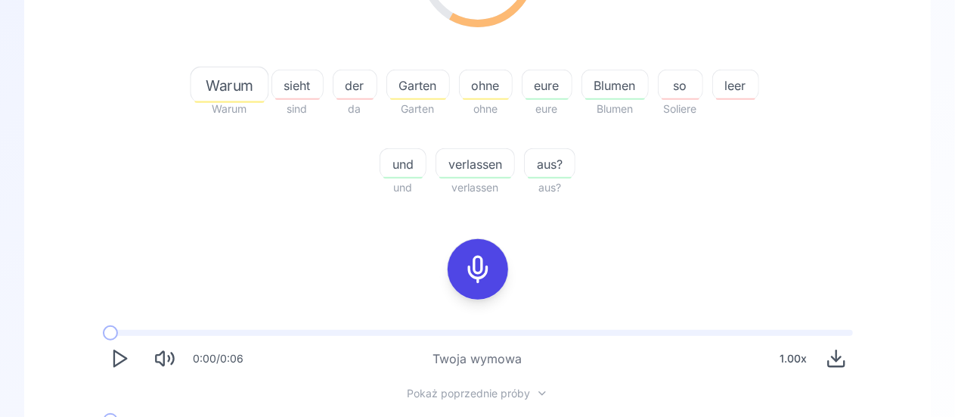
click at [473, 277] on icon at bounding box center [478, 269] width 30 height 30
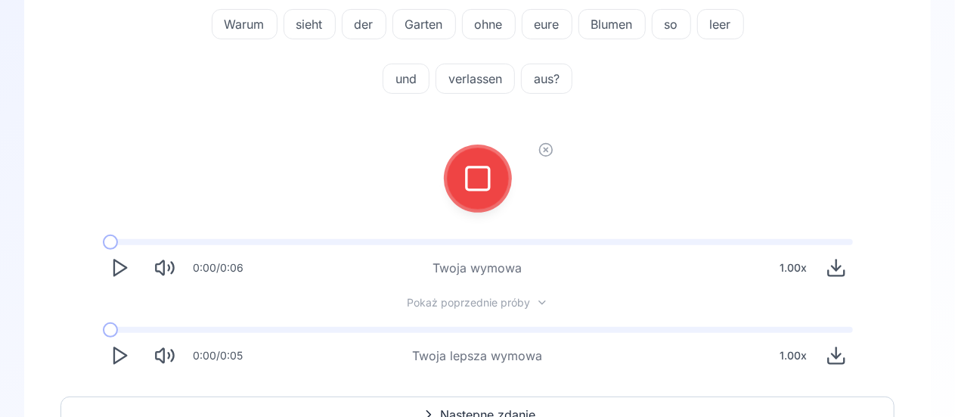
scroll to position [130, 0]
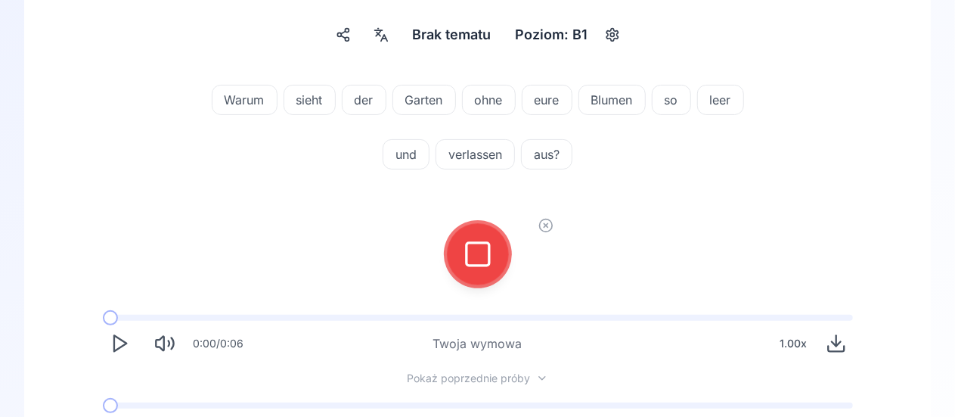
click at [479, 265] on rect at bounding box center [478, 254] width 23 height 23
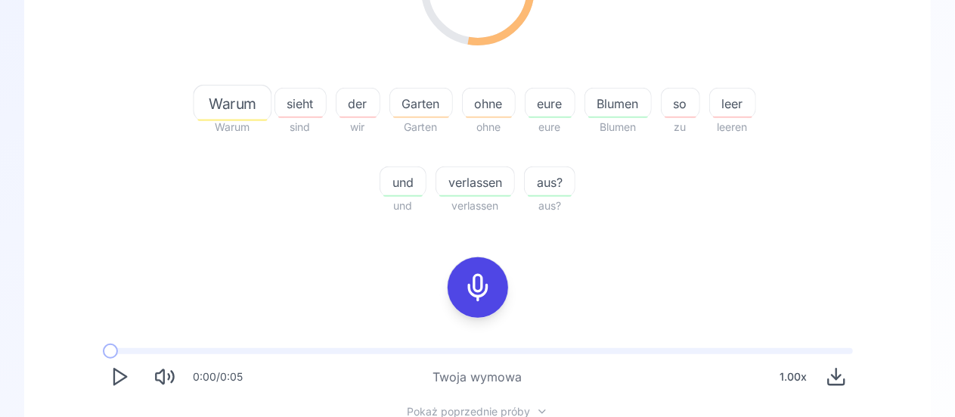
scroll to position [357, 0]
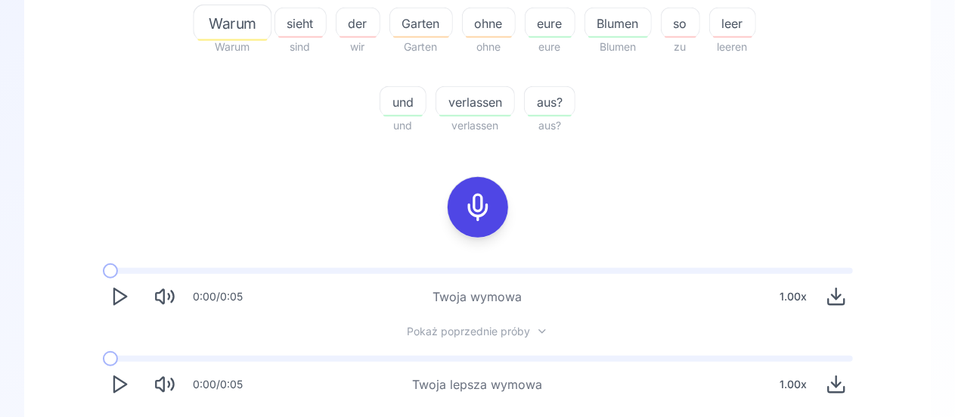
click at [110, 299] on icon "Play" at bounding box center [119, 296] width 21 height 21
click at [117, 385] on icon "Play" at bounding box center [119, 384] width 21 height 21
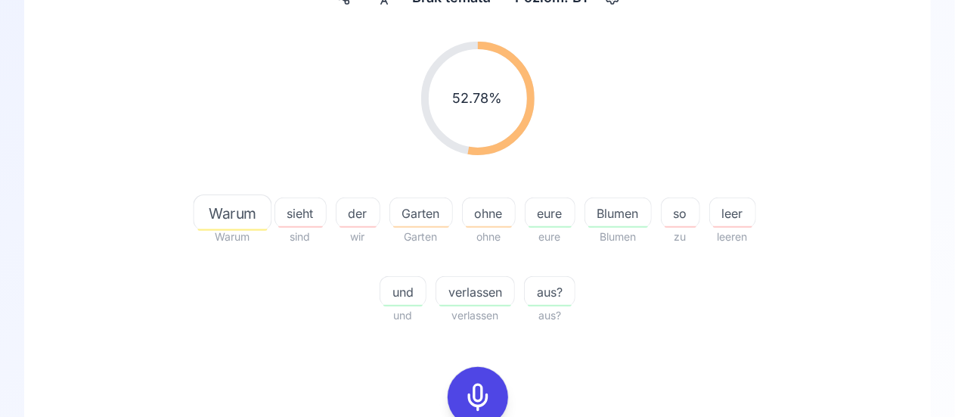
scroll to position [234, 0]
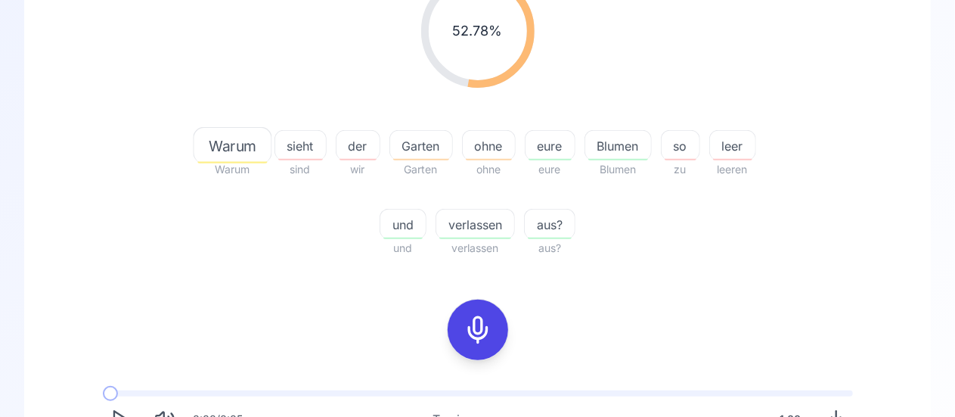
click at [554, 153] on span "eure" at bounding box center [550, 146] width 49 height 18
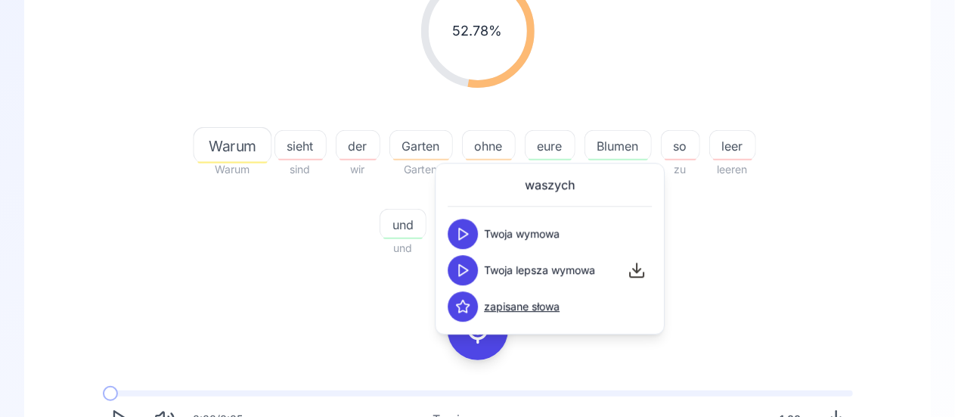
click at [811, 202] on div "52.78 % 52.78 % Warum Warum sieht sind der wir Garten Garten ohne ohne eure eur…" at bounding box center [477, 115] width 834 height 307
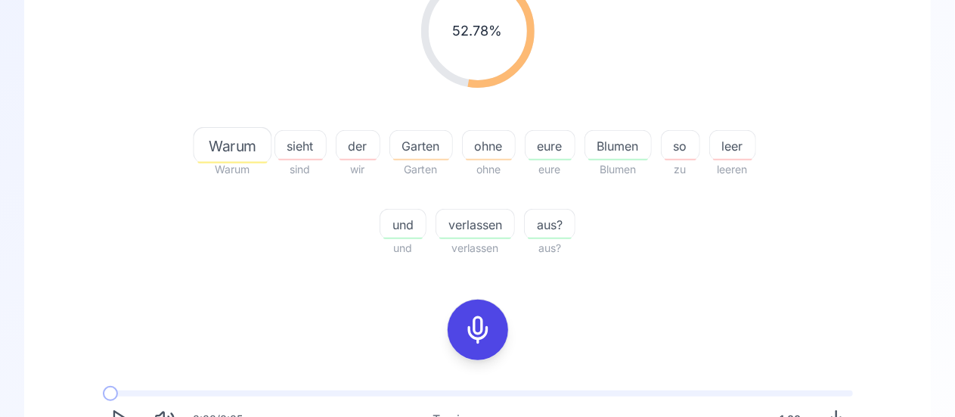
click at [730, 156] on div "leer" at bounding box center [732, 145] width 47 height 30
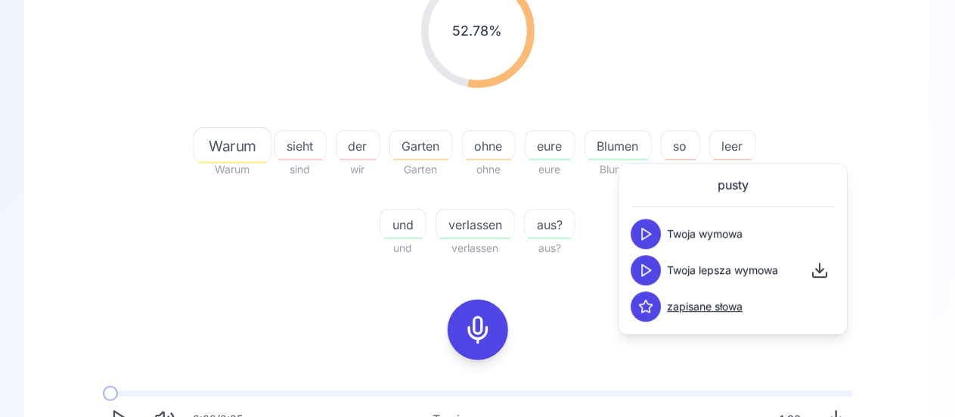
click at [645, 307] on icon at bounding box center [645, 306] width 15 height 15
click at [591, 321] on div "52.78 % 52.78 % Warum Warum sieht sind der wir Garten Garten ohne ohne eure eur…" at bounding box center [477, 248] width 834 height 573
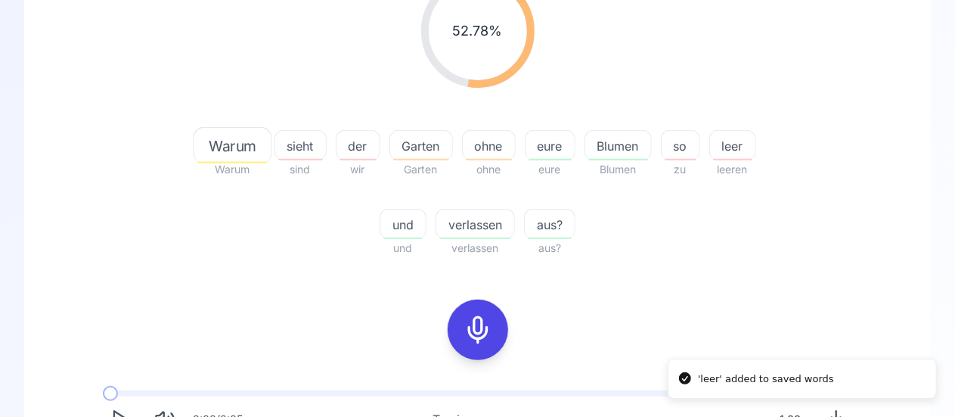
click at [723, 144] on span "leer" at bounding box center [732, 146] width 45 height 18
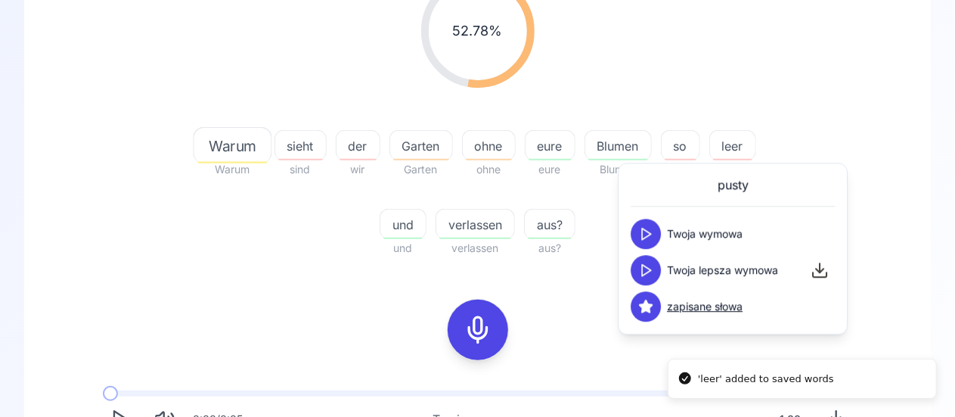
click at [647, 278] on button at bounding box center [646, 270] width 30 height 30
click at [644, 231] on icon at bounding box center [645, 233] width 15 height 15
click at [645, 265] on icon at bounding box center [645, 269] width 15 height 15
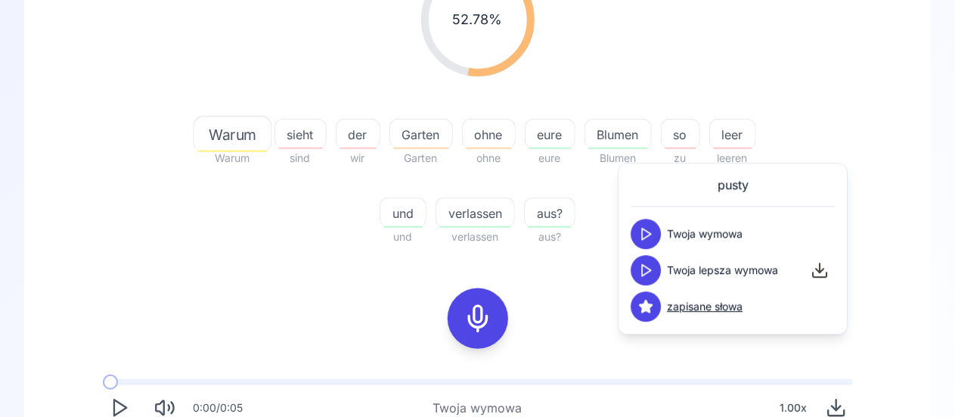
scroll to position [386, 0]
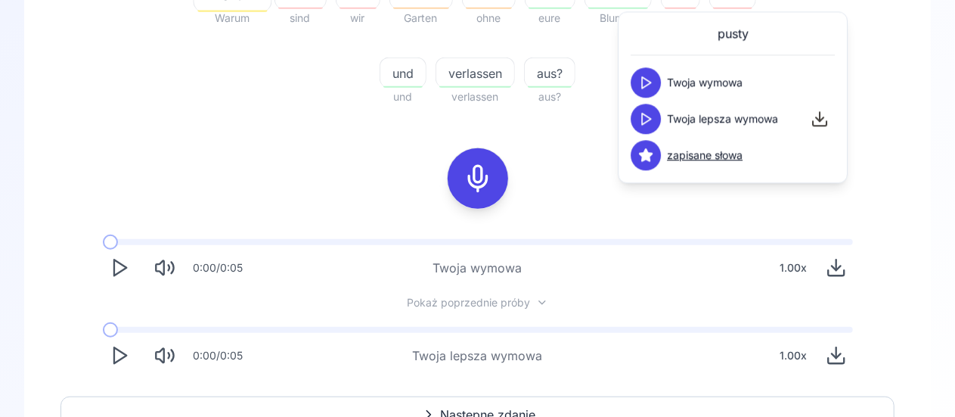
click at [203, 177] on div "52.78 % 52.78 % Warum Warum sieht sind der wir Garten Garten ohne ohne eure eur…" at bounding box center [477, 97] width 834 height 573
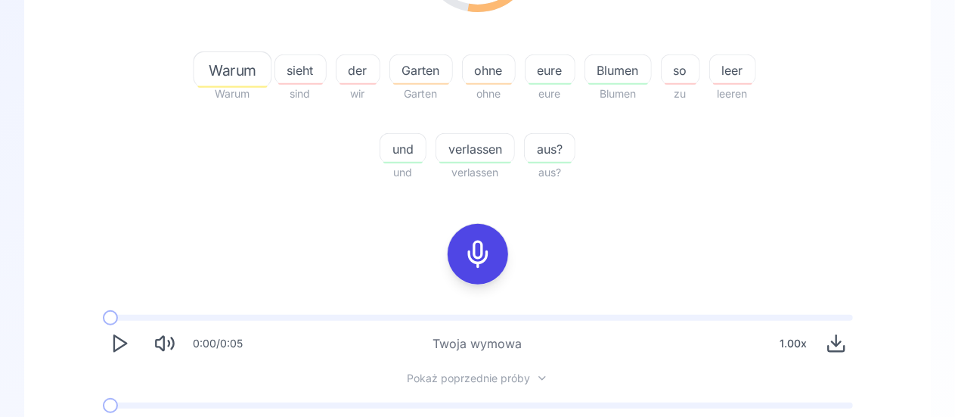
click at [476, 250] on icon at bounding box center [478, 254] width 30 height 30
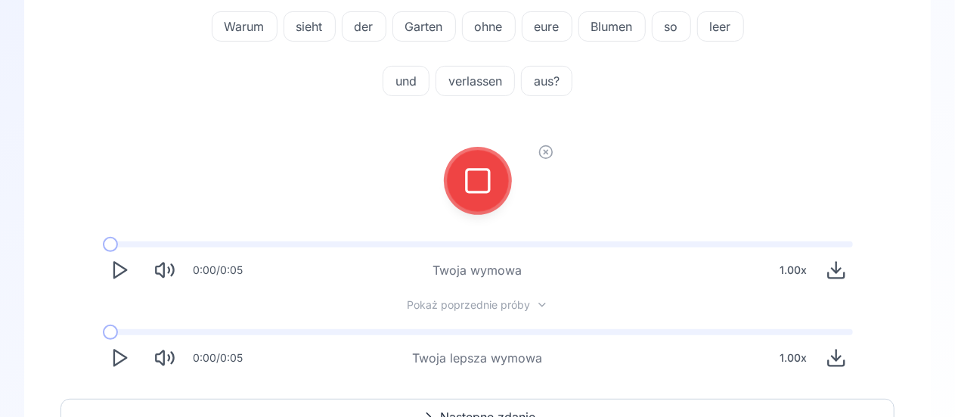
scroll to position [130, 0]
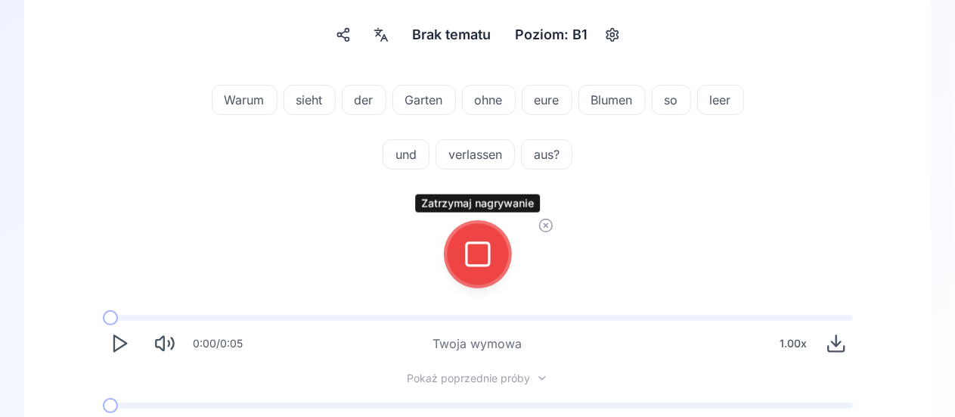
click at [480, 259] on icon at bounding box center [478, 254] width 30 height 30
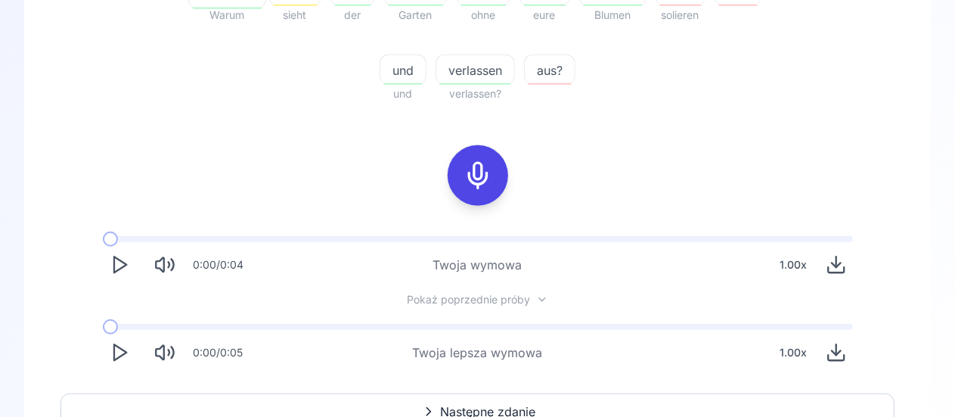
scroll to position [461, 0]
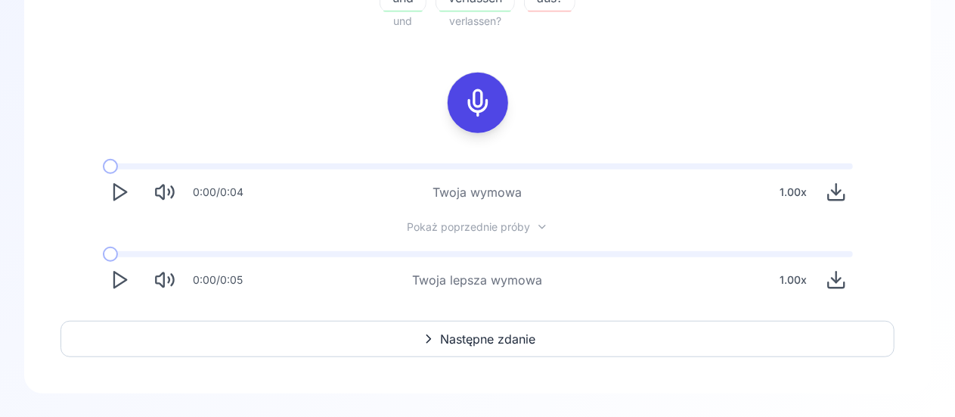
click at [114, 188] on polygon "Play" at bounding box center [120, 192] width 12 height 16
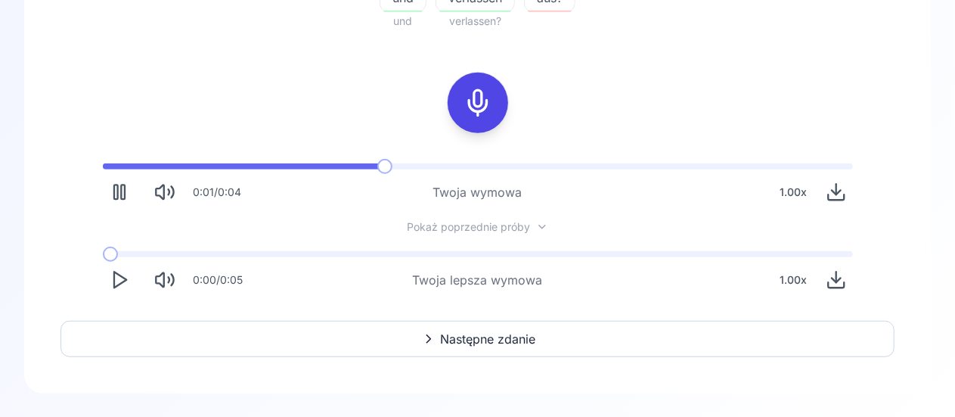
click at [468, 333] on span "Następne zdanie" at bounding box center [488, 339] width 95 height 18
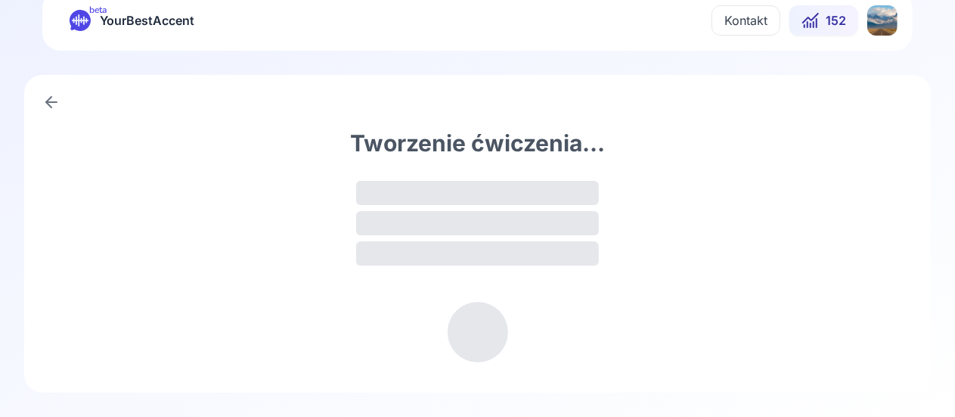
scroll to position [21, 0]
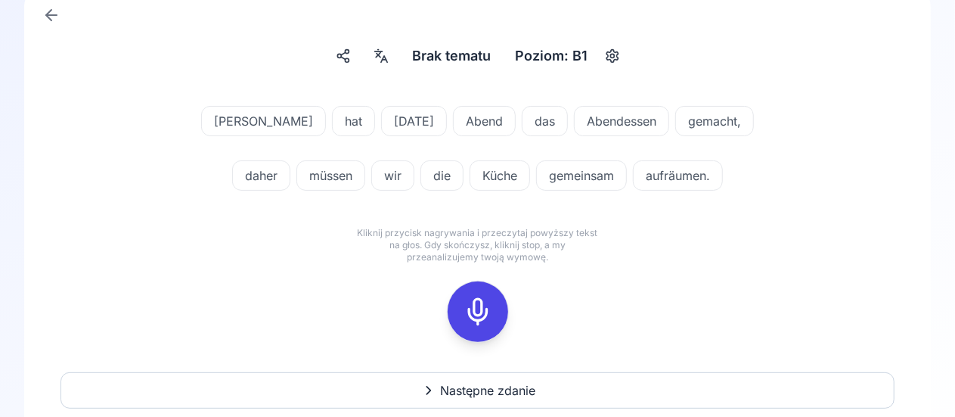
scroll to position [85, 0]
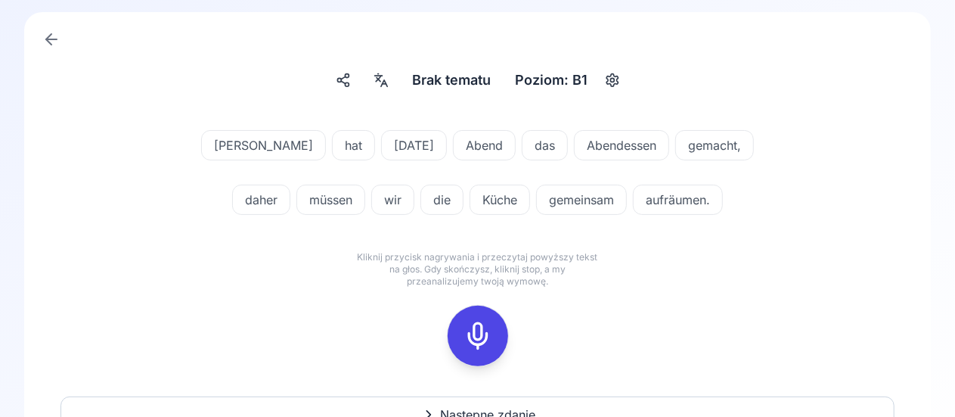
click at [477, 334] on icon at bounding box center [478, 336] width 30 height 30
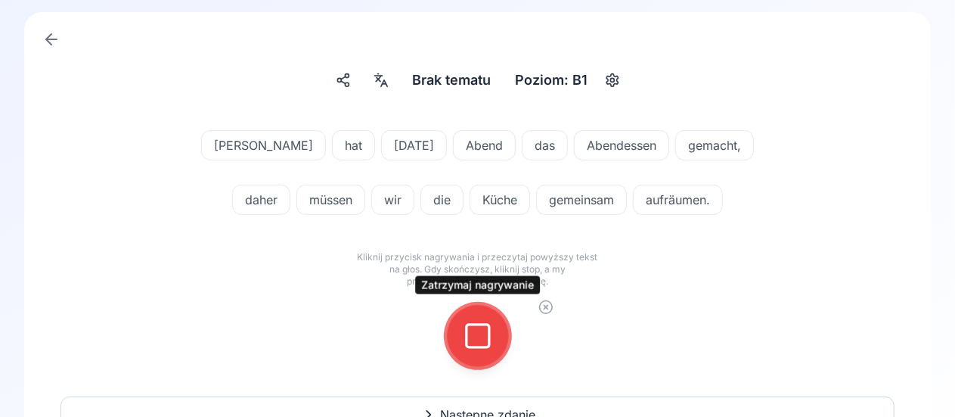
click at [480, 334] on icon at bounding box center [478, 336] width 30 height 30
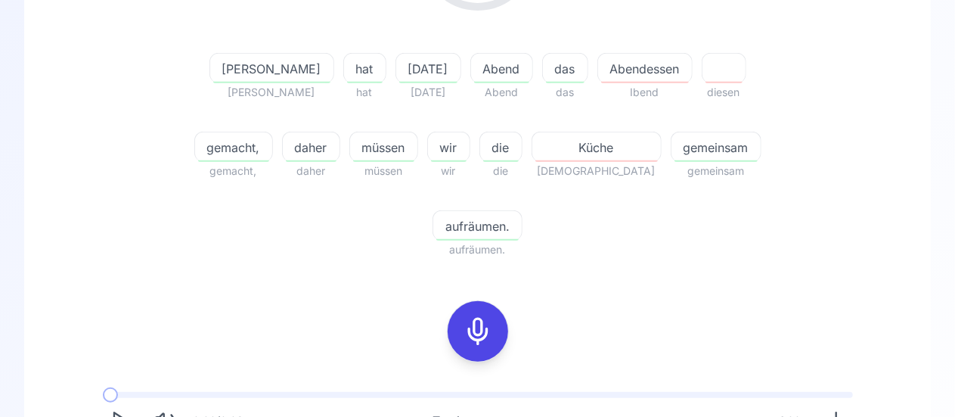
scroll to position [174, 0]
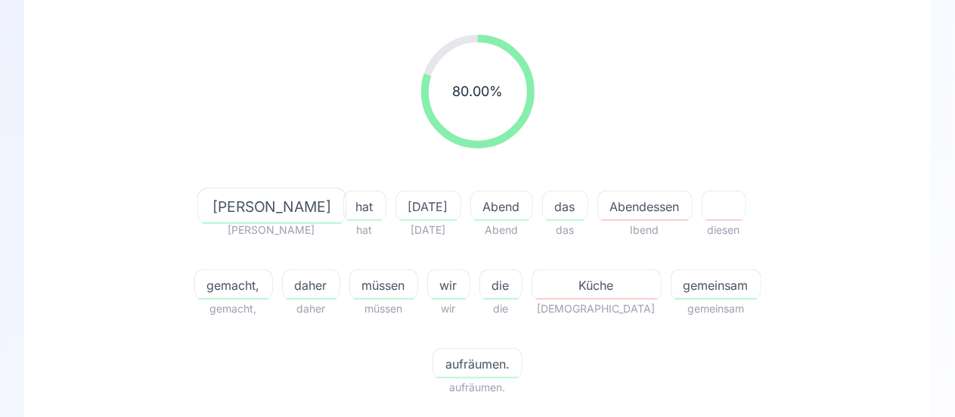
click at [598, 212] on span "Abendessen" at bounding box center [645, 206] width 94 height 18
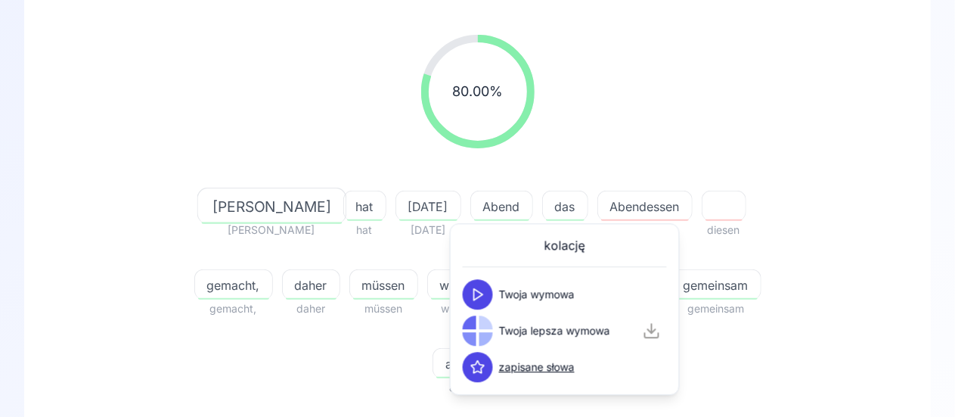
click at [478, 289] on icon at bounding box center [477, 294] width 15 height 15
click at [477, 330] on icon at bounding box center [477, 330] width 15 height 15
click at [810, 206] on div "80.00 % 80.00 % [PERSON_NAME] hat hat [DATE] [DATE] Abend Abend das das Abendes…" at bounding box center [477, 216] width 834 height 386
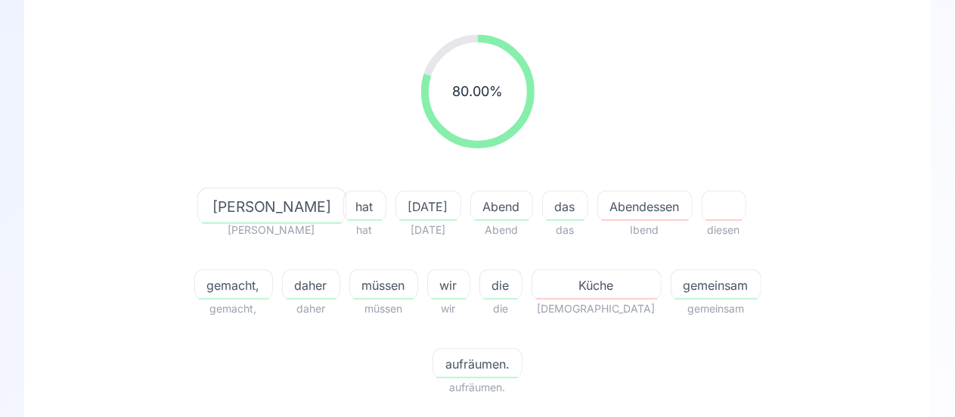
click at [598, 206] on span "Abendessen" at bounding box center [645, 206] width 94 height 18
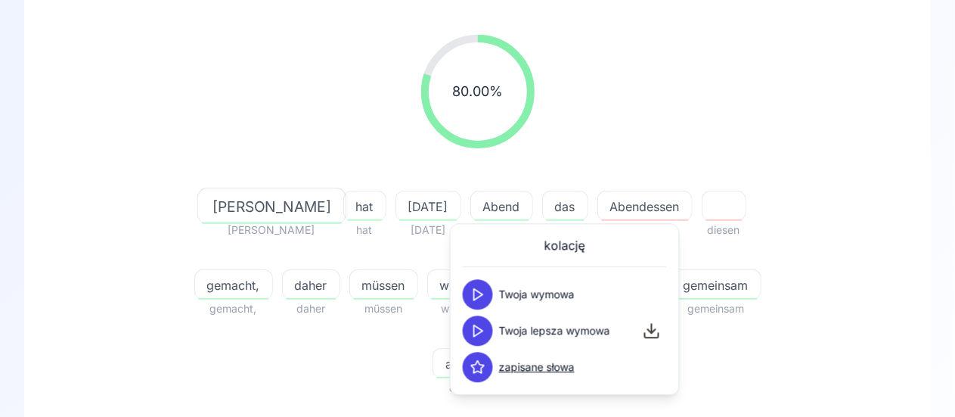
click at [477, 367] on icon at bounding box center [477, 366] width 15 height 15
click at [734, 114] on div "80.00 % 80.00 %" at bounding box center [477, 92] width 834 height 138
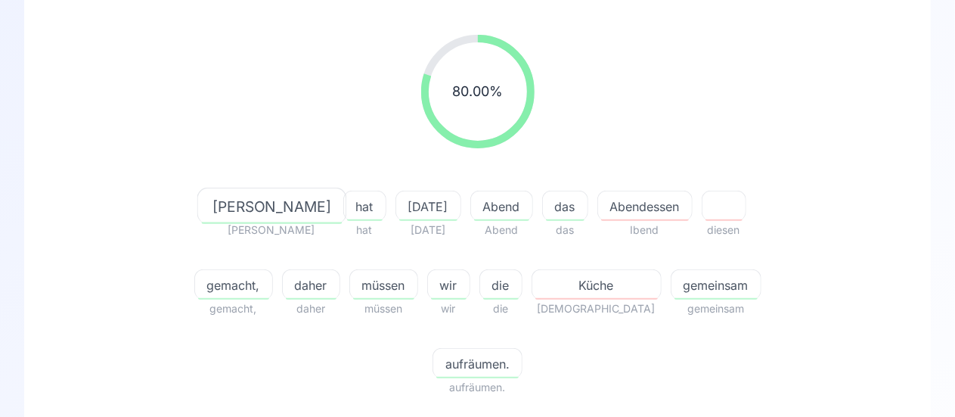
click at [532, 288] on span "Küche" at bounding box center [596, 285] width 129 height 18
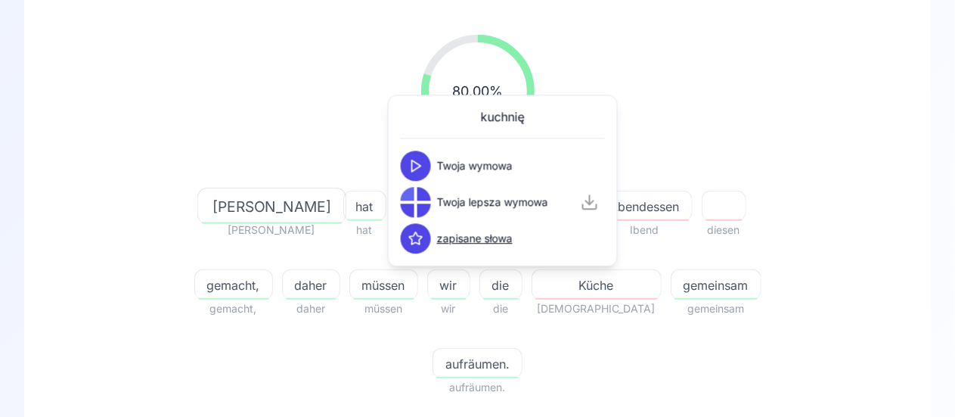
click at [683, 383] on div "80.00 % 80.00 % [PERSON_NAME] hat hat [DATE] [DATE] Abend Abend das das Abendes…" at bounding box center [477, 343] width 834 height 640
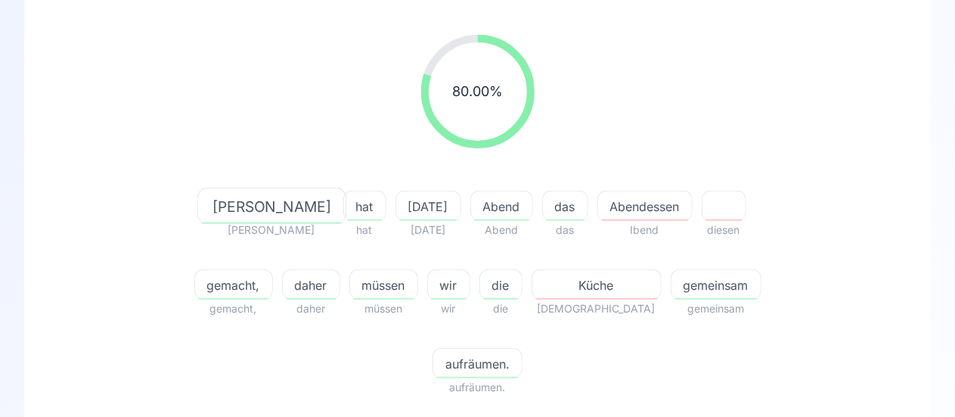
click at [671, 279] on span "gemeinsam" at bounding box center [715, 285] width 89 height 18
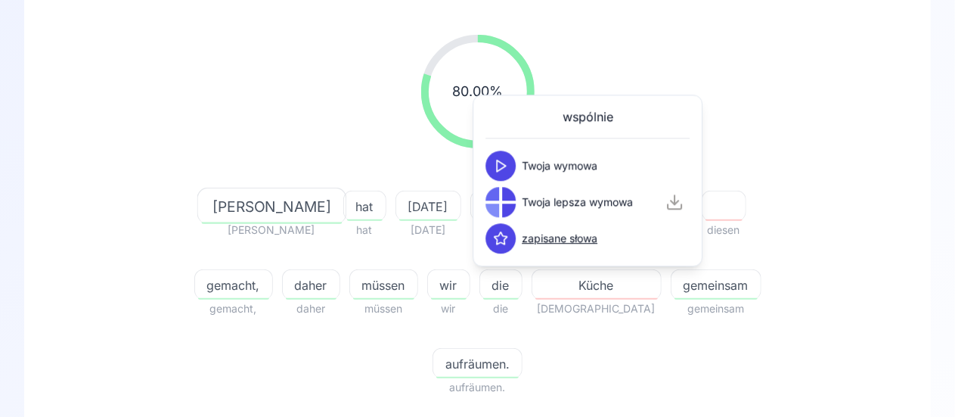
click at [491, 233] on button at bounding box center [500, 238] width 30 height 30
click at [522, 355] on span "aufräumen." at bounding box center [477, 364] width 88 height 18
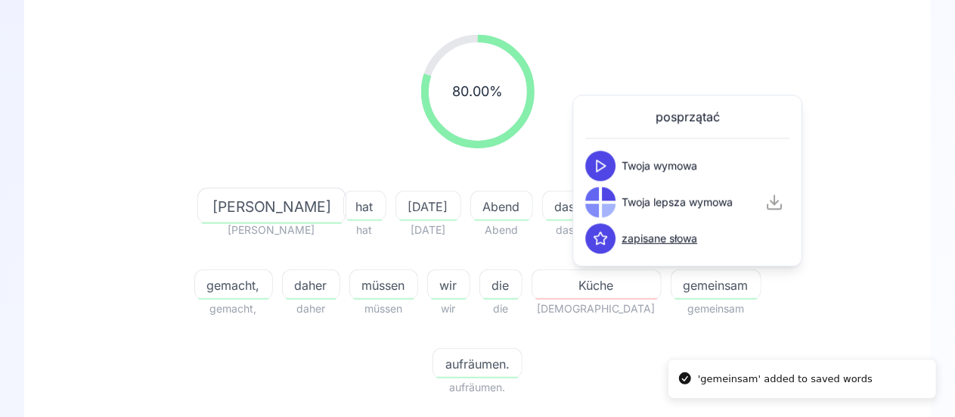
click at [605, 234] on icon at bounding box center [600, 238] width 15 height 15
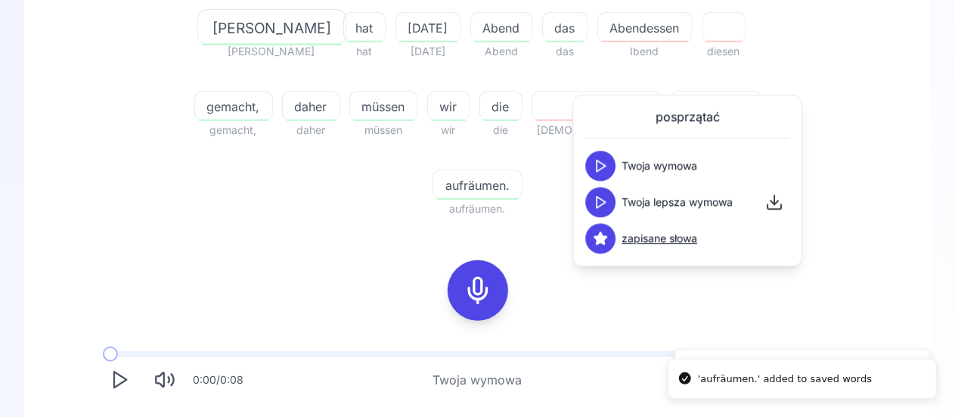
scroll to position [449, 0]
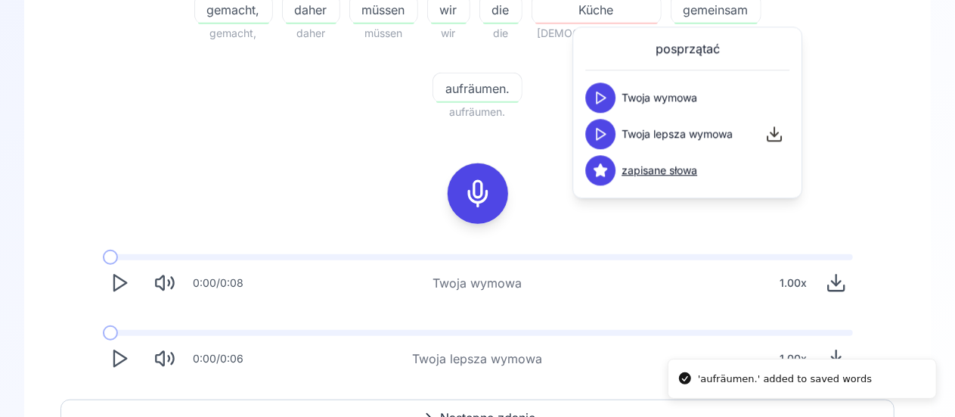
click at [116, 348] on icon "Play" at bounding box center [119, 358] width 21 height 21
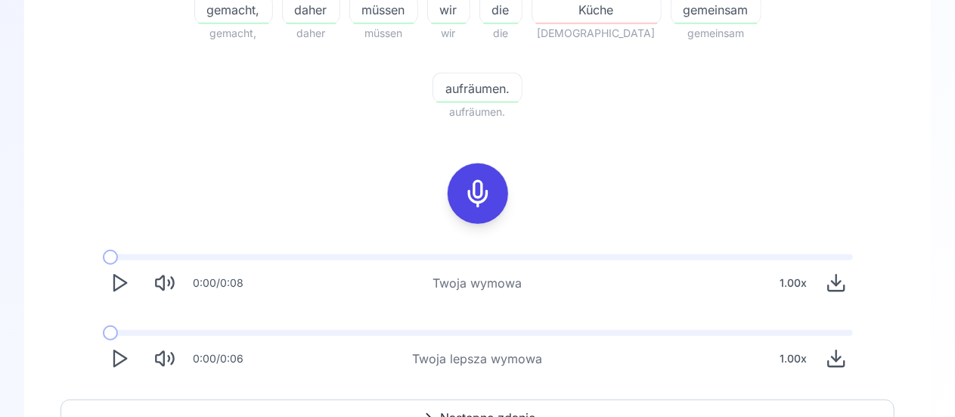
click at [463, 408] on span "Następne zdanie" at bounding box center [488, 417] width 95 height 18
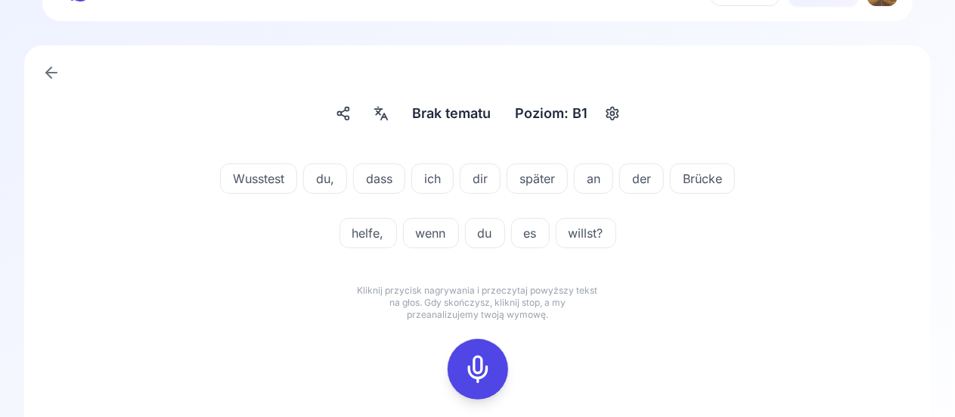
scroll to position [76, 0]
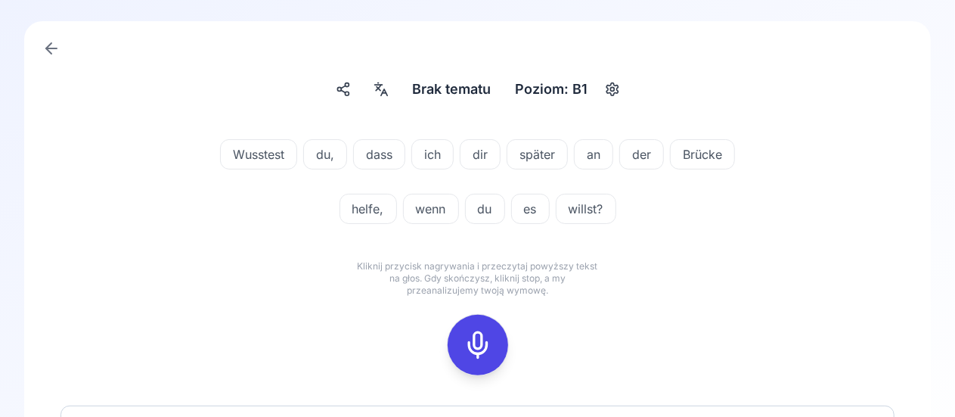
click at [480, 344] on icon at bounding box center [478, 345] width 30 height 30
click at [473, 344] on icon at bounding box center [478, 345] width 30 height 30
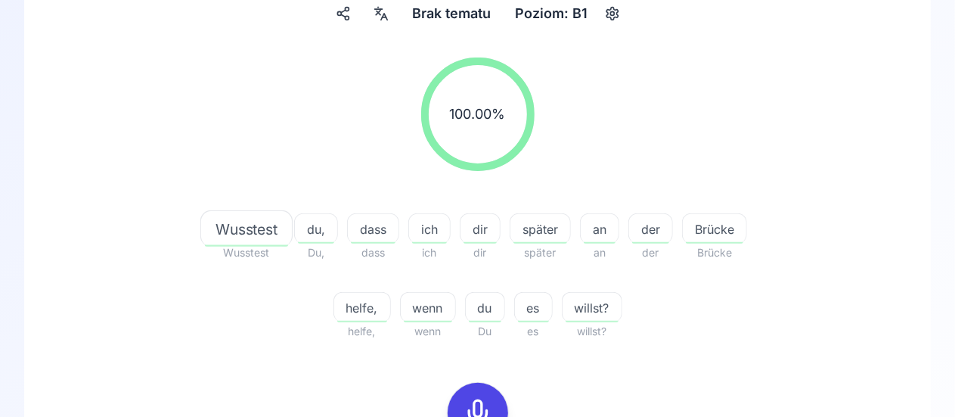
scroll to position [302, 0]
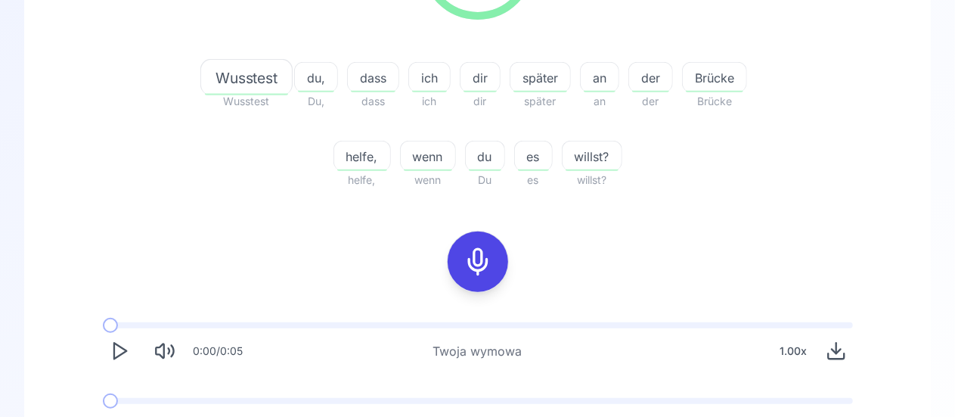
click at [123, 355] on icon "Play" at bounding box center [119, 350] width 21 height 21
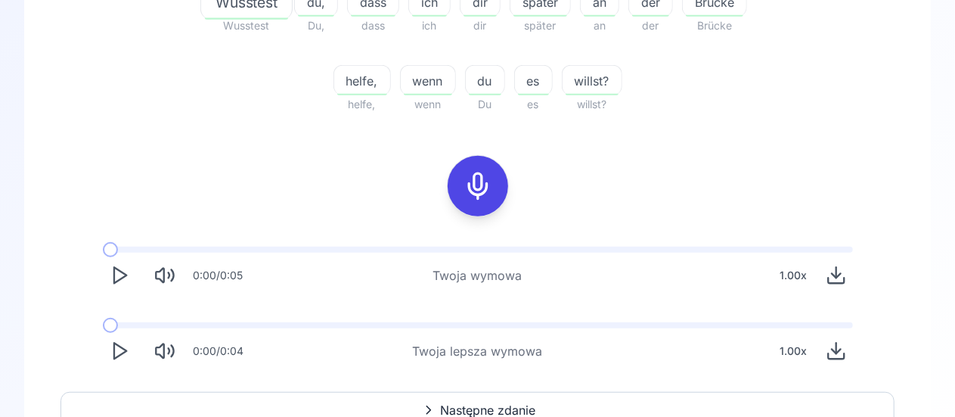
scroll to position [449, 0]
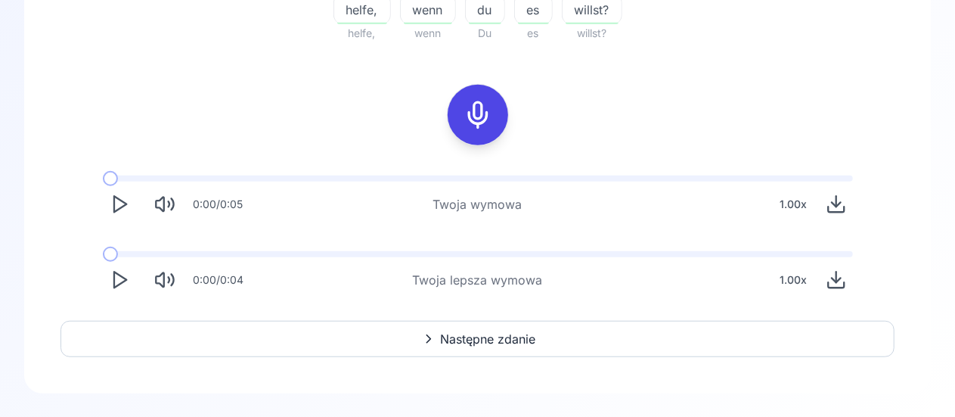
click at [114, 274] on polygon "Play" at bounding box center [120, 280] width 12 height 16
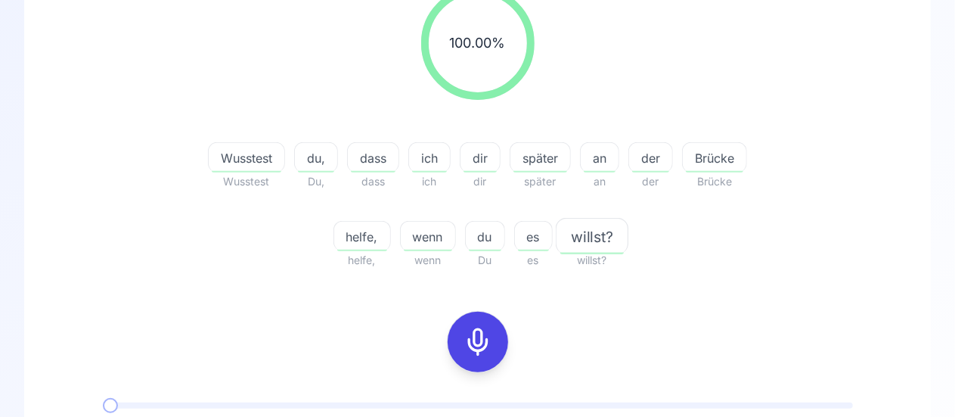
scroll to position [0, 0]
